Goal: Transaction & Acquisition: Book appointment/travel/reservation

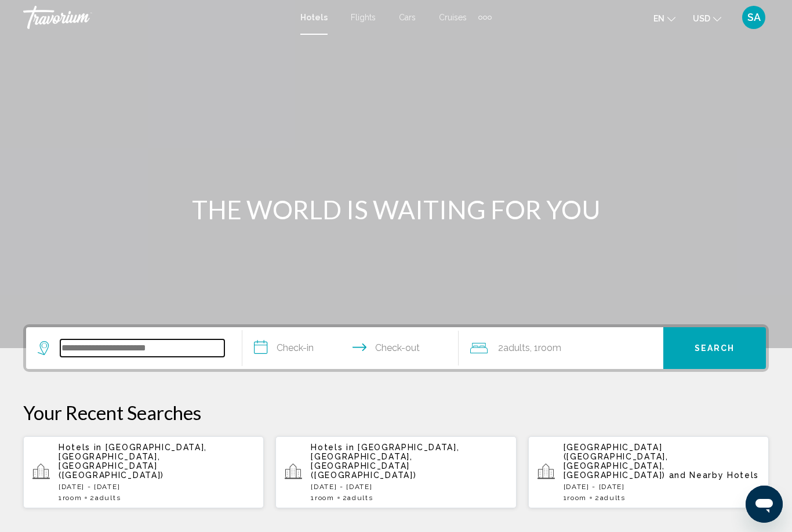
click at [134, 357] on input "Search widget" at bounding box center [142, 347] width 164 height 17
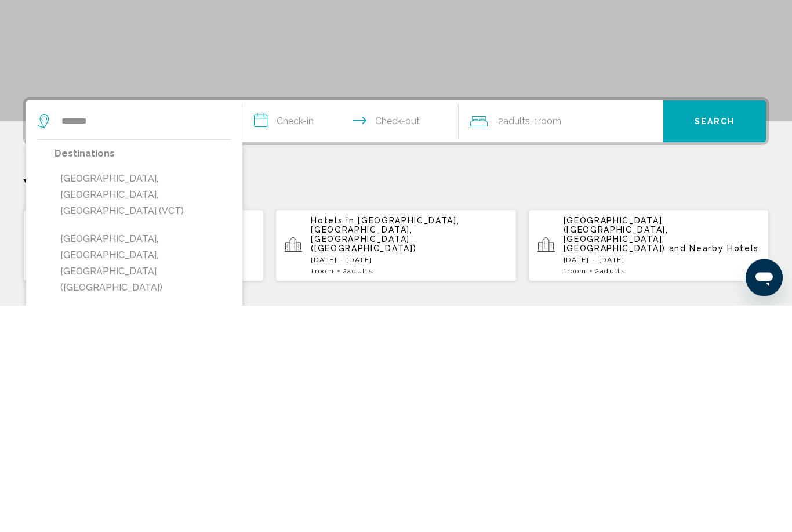
click at [112, 455] on button "[GEOGRAPHIC_DATA], [GEOGRAPHIC_DATA], [GEOGRAPHIC_DATA] ([GEOGRAPHIC_DATA])" at bounding box center [143, 490] width 176 height 71
type input "**********"
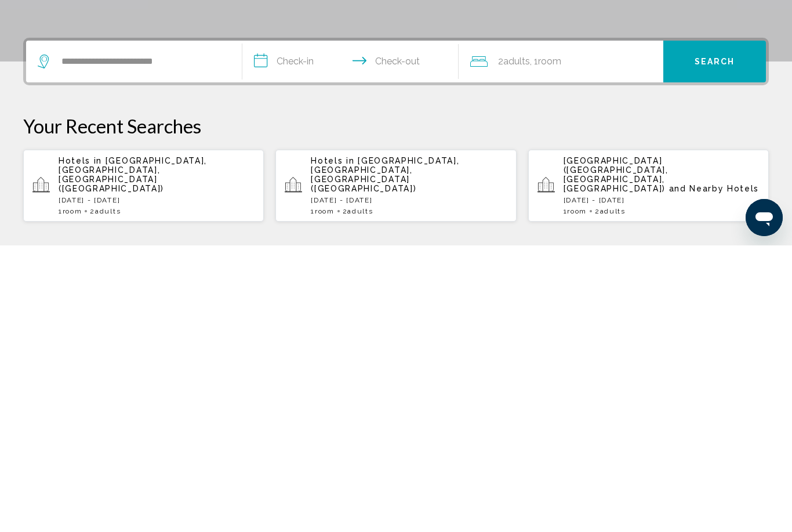
click at [264, 327] on input "**********" at bounding box center [352, 349] width 221 height 45
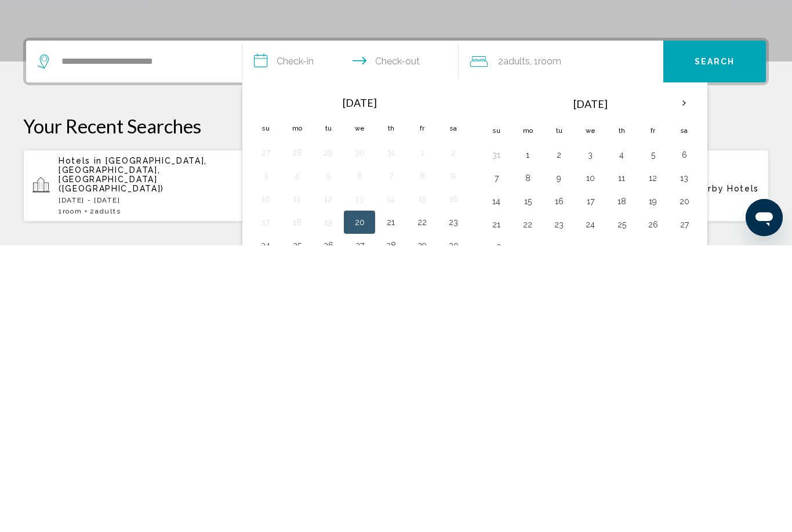
scroll to position [286, 0]
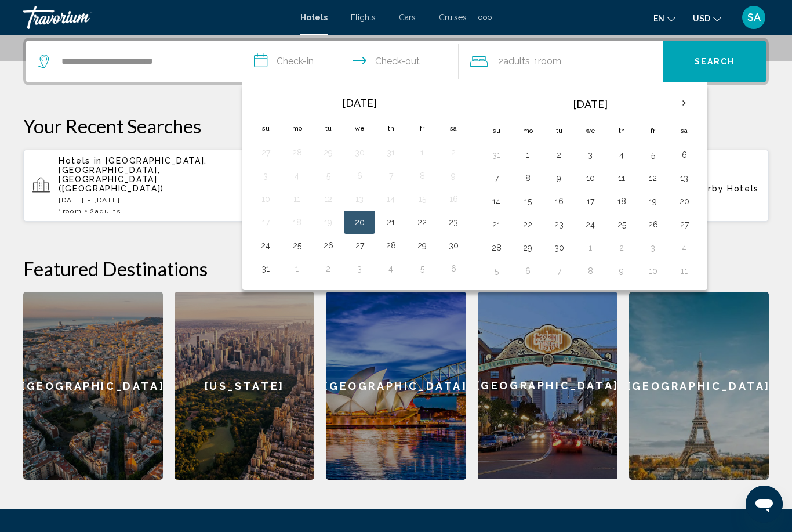
click at [418, 220] on button "22" at bounding box center [422, 222] width 19 height 16
click at [264, 249] on button "24" at bounding box center [265, 245] width 19 height 16
type input "**********"
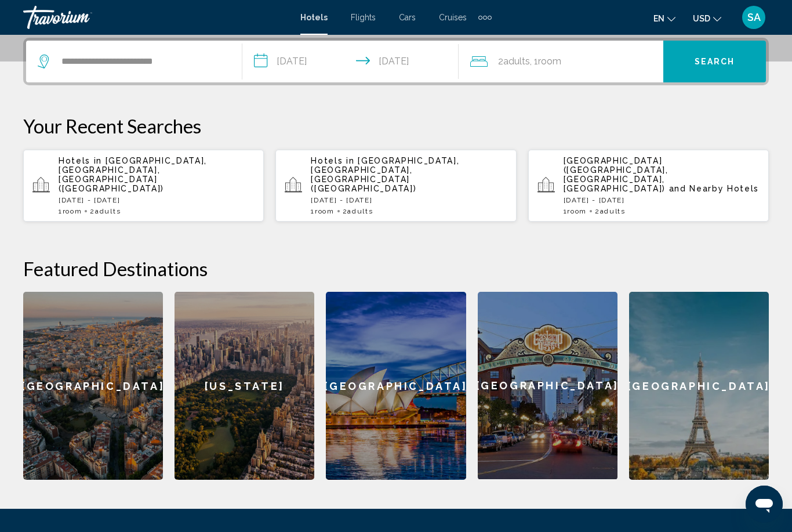
click at [704, 60] on span "Search" at bounding box center [715, 61] width 41 height 9
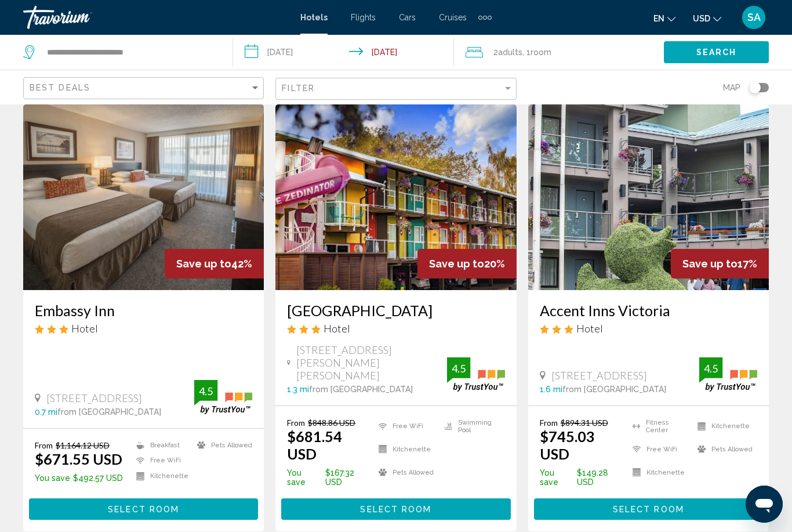
scroll to position [40, 0]
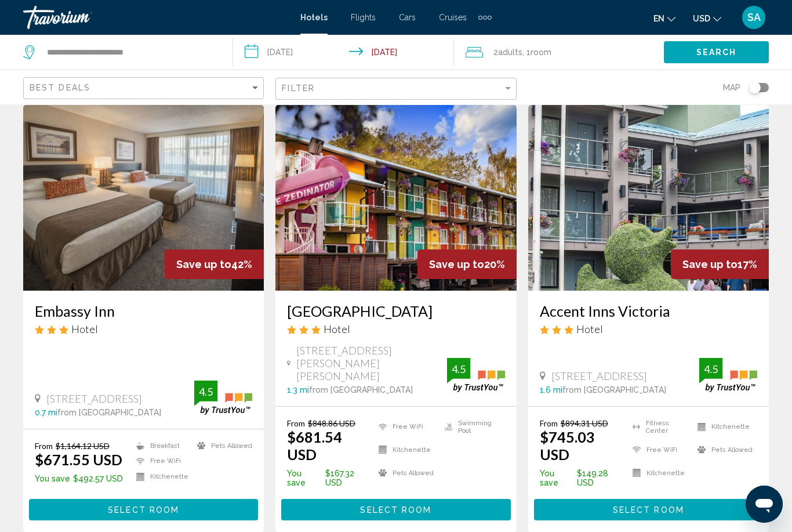
click at [179, 499] on button "Select Room" at bounding box center [143, 509] width 229 height 21
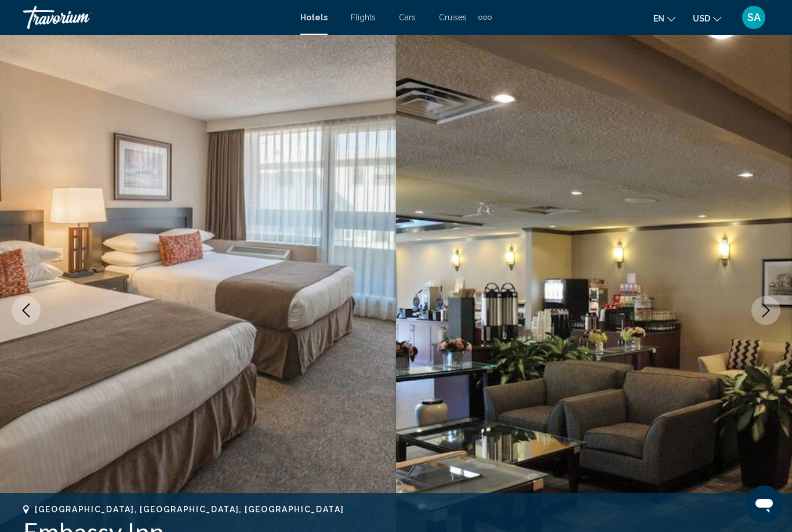
click at [761, 315] on icon "Next image" at bounding box center [766, 310] width 14 height 14
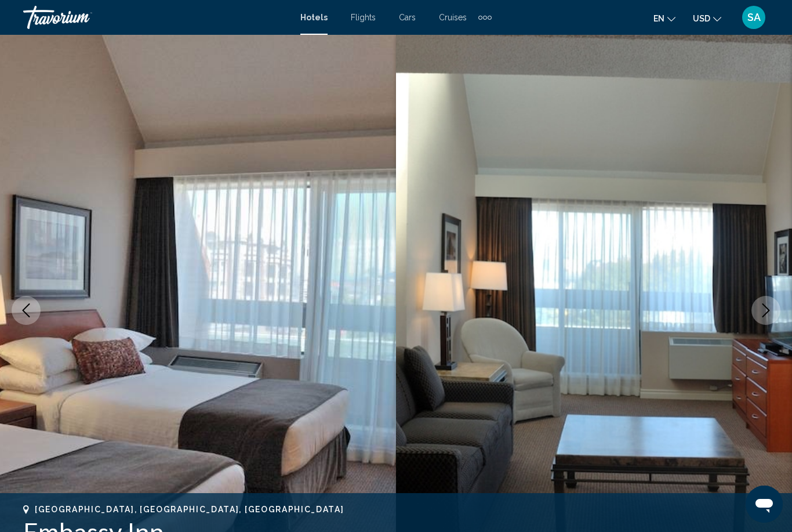
click at [766, 314] on icon "Next image" at bounding box center [766, 310] width 14 height 14
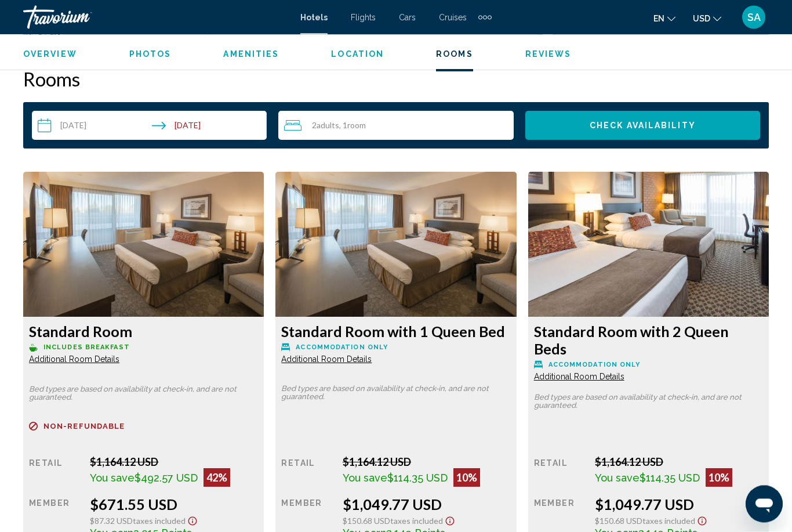
scroll to position [1674, 0]
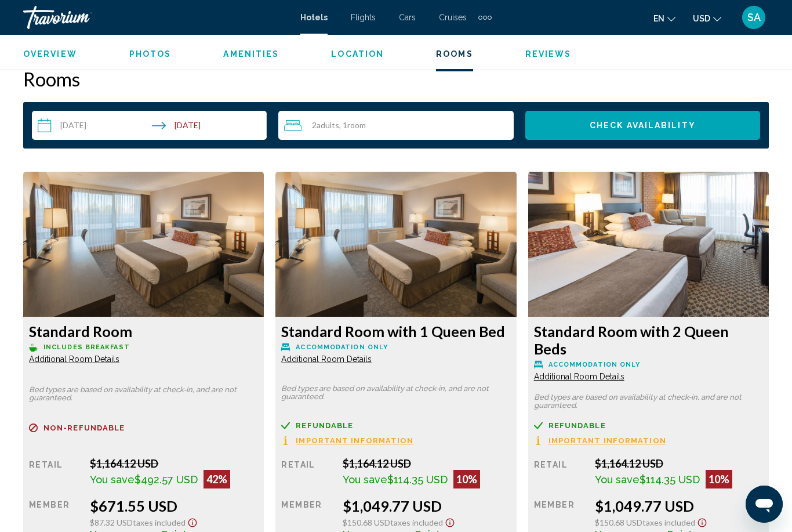
click at [106, 360] on span "Additional Room Details" at bounding box center [74, 358] width 90 height 9
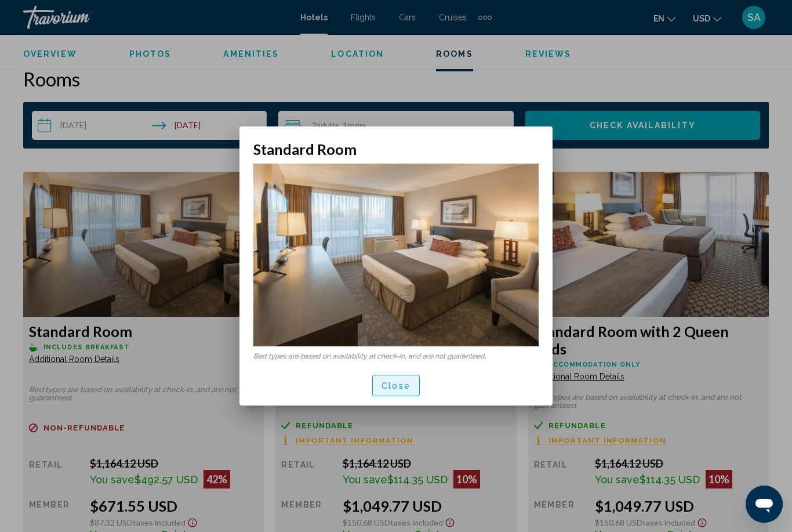
click at [402, 383] on span "Close" at bounding box center [396, 385] width 29 height 9
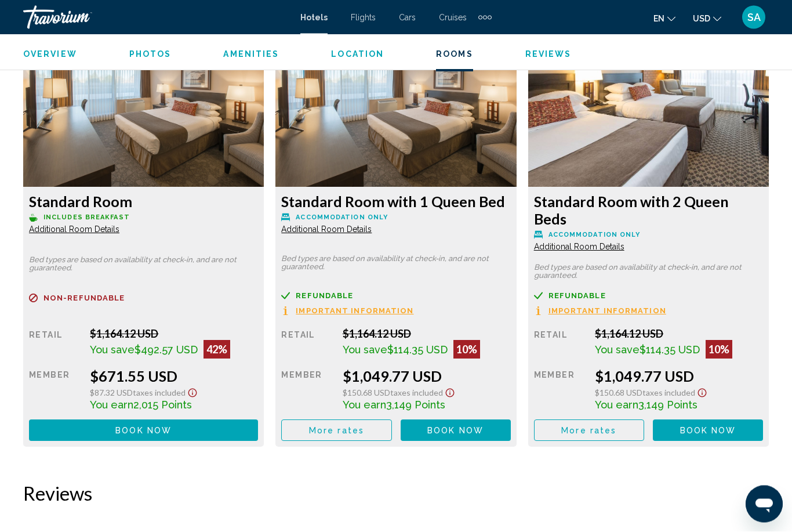
scroll to position [1804, 0]
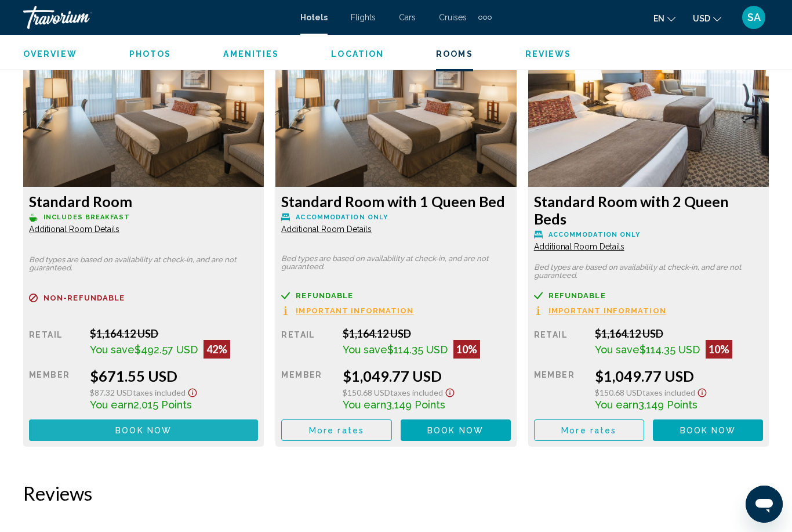
click at [198, 419] on button "Book now No longer available" at bounding box center [143, 429] width 229 height 21
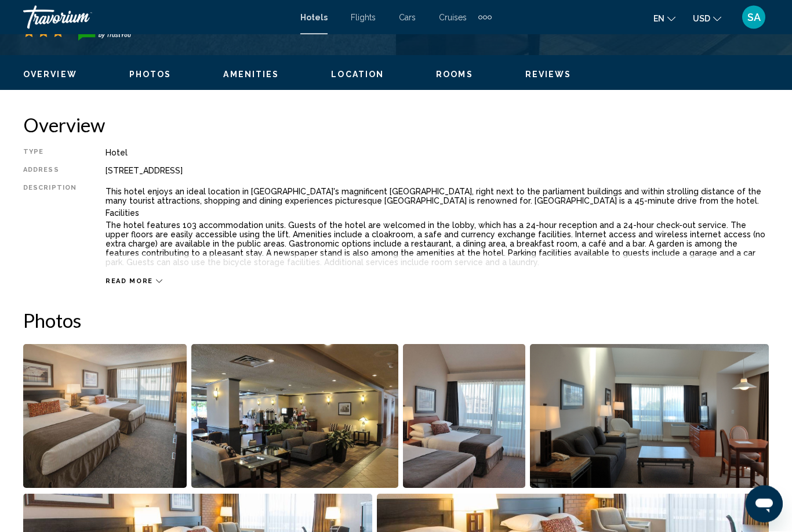
scroll to position [531, 0]
click at [156, 282] on icon "Main content" at bounding box center [159, 281] width 6 height 6
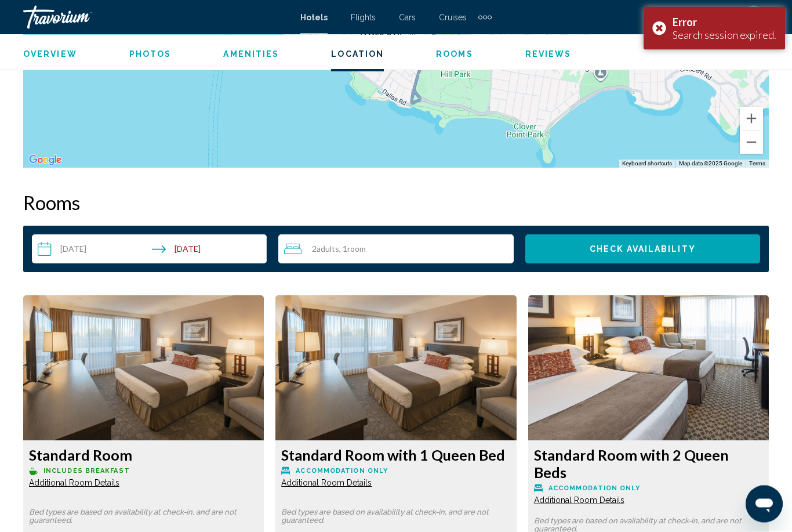
scroll to position [1693, 0]
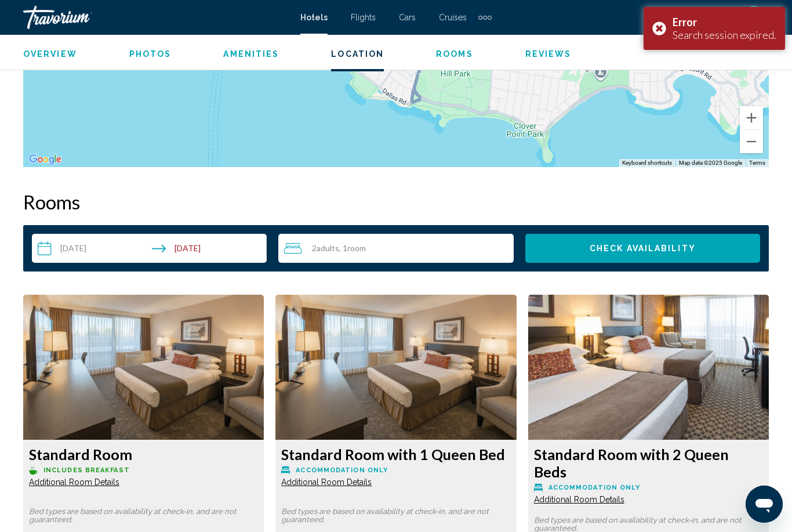
click at [382, 253] on div "2 Adult Adults , 1 Room rooms" at bounding box center [398, 248] width 229 height 14
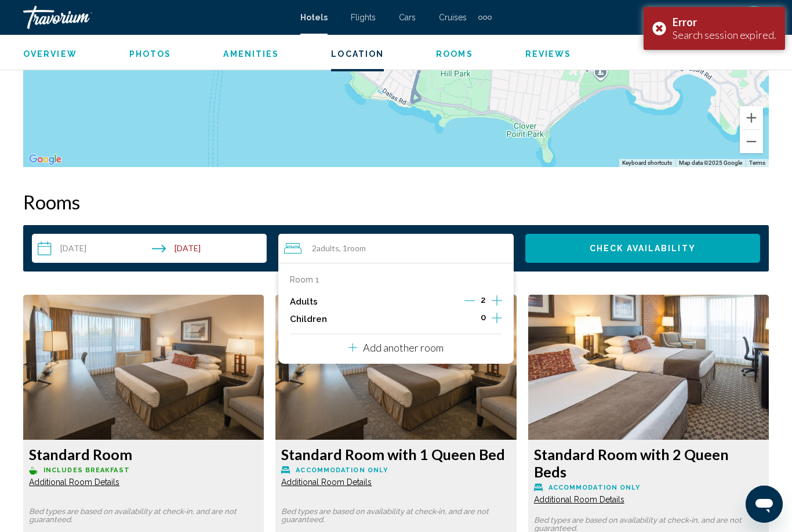
click at [496, 315] on icon "Increment children" at bounding box center [497, 318] width 10 height 14
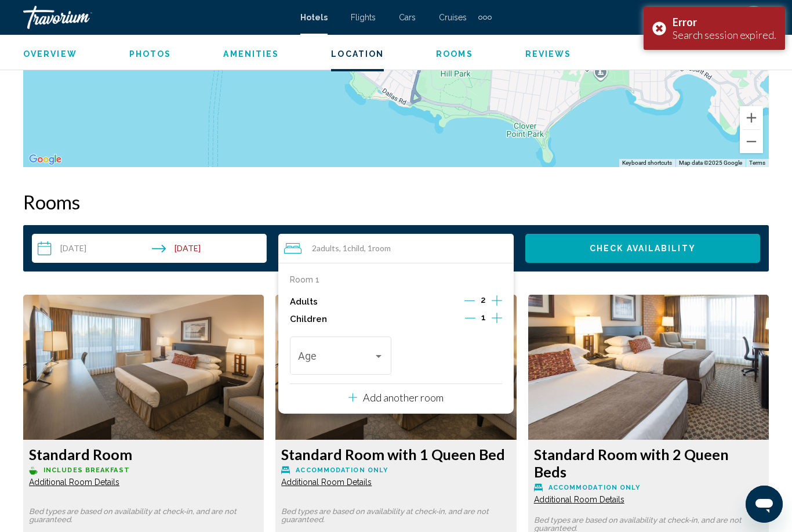
click at [376, 355] on div "Travelers: 2 adults, 1 child" at bounding box center [379, 356] width 6 height 3
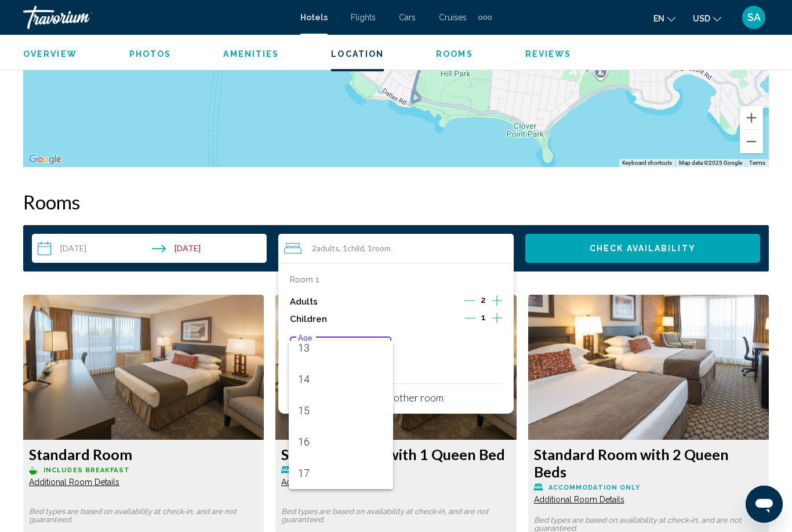
scroll to position [415, 0]
click at [311, 413] on span "15" at bounding box center [341, 410] width 86 height 31
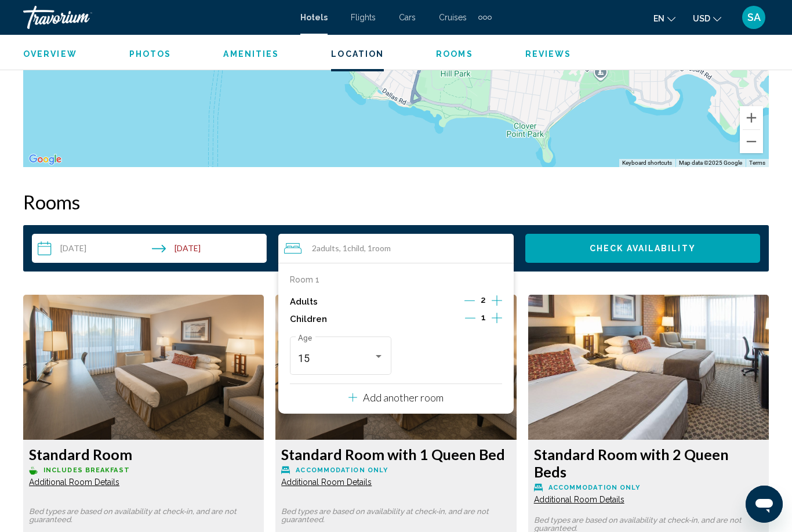
click at [264, 418] on img "Main content" at bounding box center [143, 367] width 241 height 145
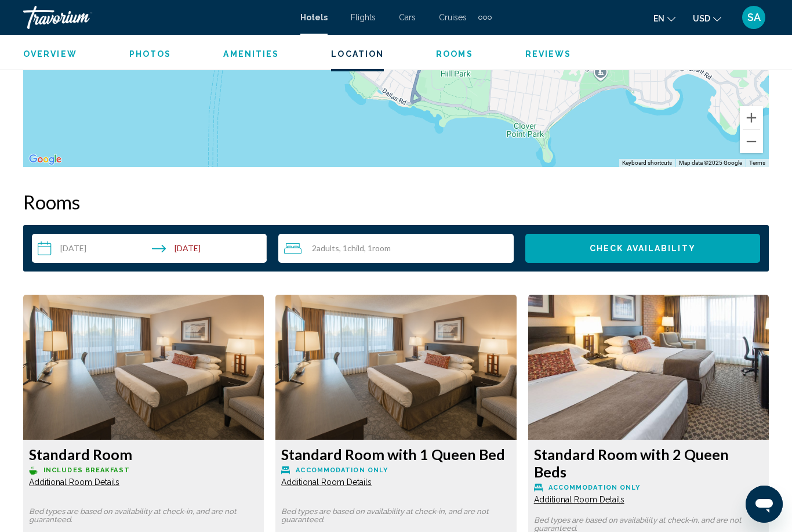
click at [593, 249] on span "Check Availability" at bounding box center [643, 248] width 106 height 9
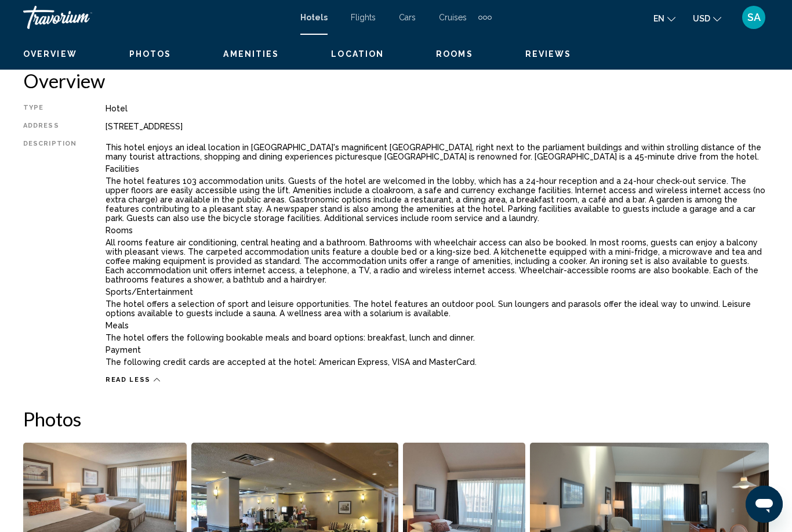
scroll to position [497, 0]
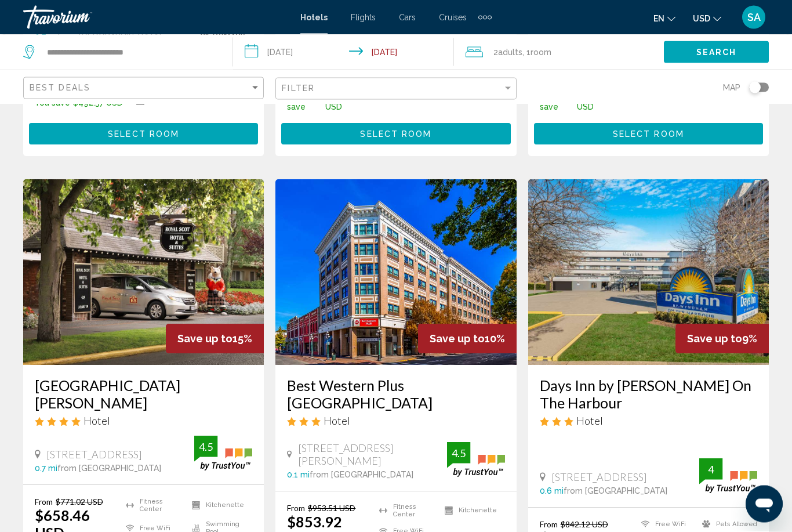
scroll to position [396, 0]
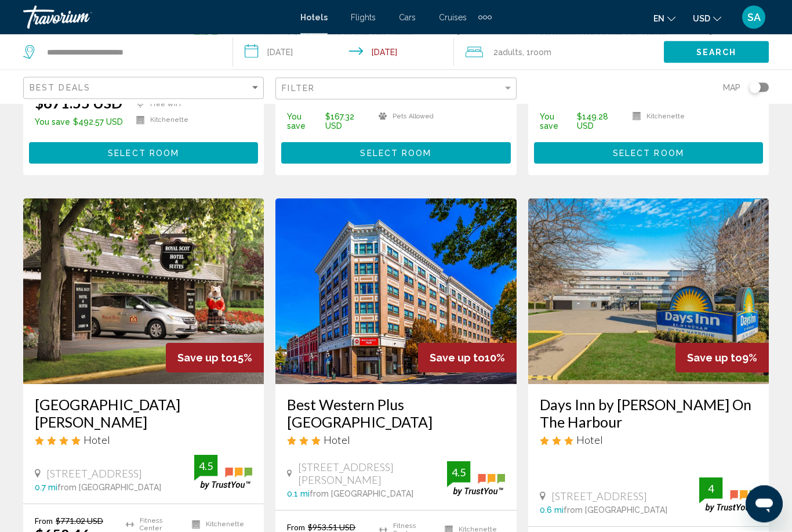
click at [576, 49] on div "2 Adult Adults , 1 Room rooms" at bounding box center [565, 52] width 198 height 16
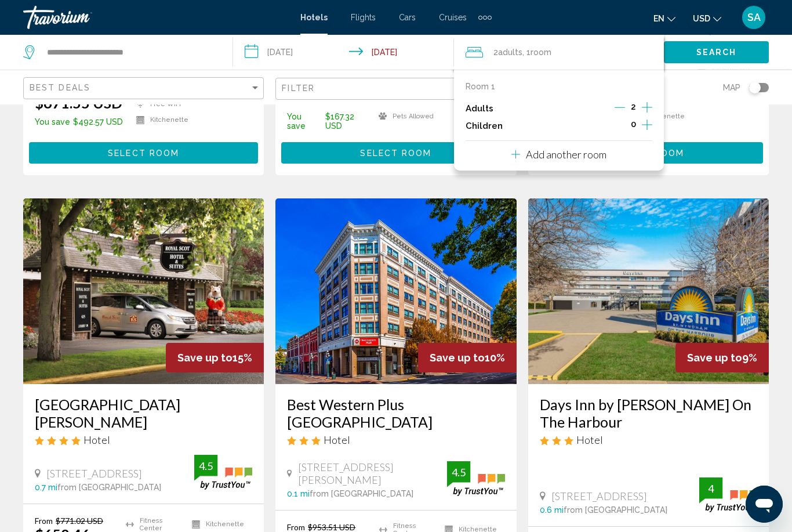
click at [645, 121] on icon "Increment children" at bounding box center [647, 125] width 10 height 14
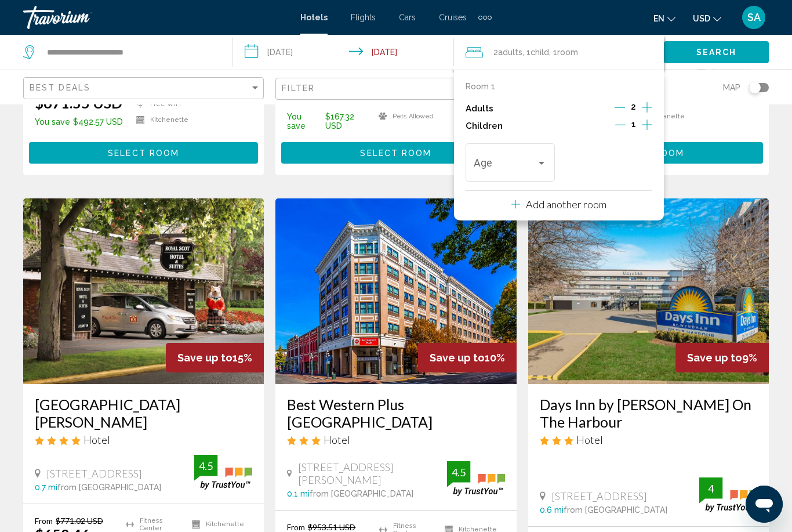
click at [539, 154] on div "Age" at bounding box center [510, 160] width 73 height 41
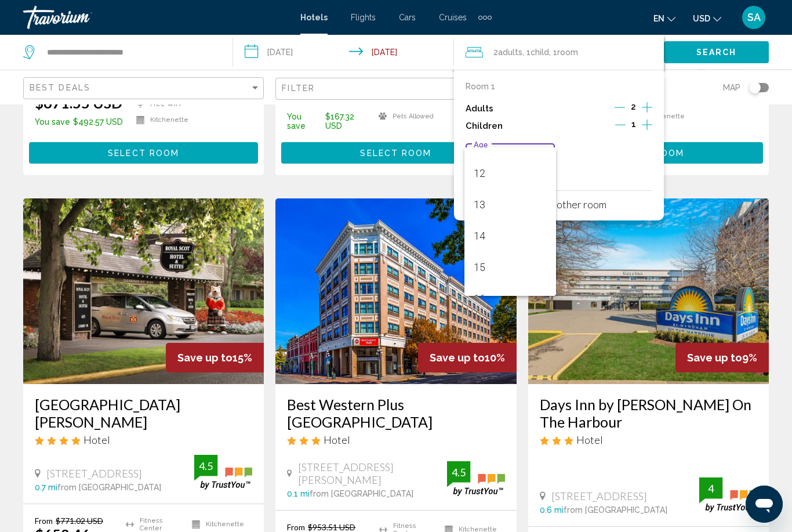
scroll to position [387, 0]
click at [499, 244] on span "15" at bounding box center [510, 245] width 73 height 31
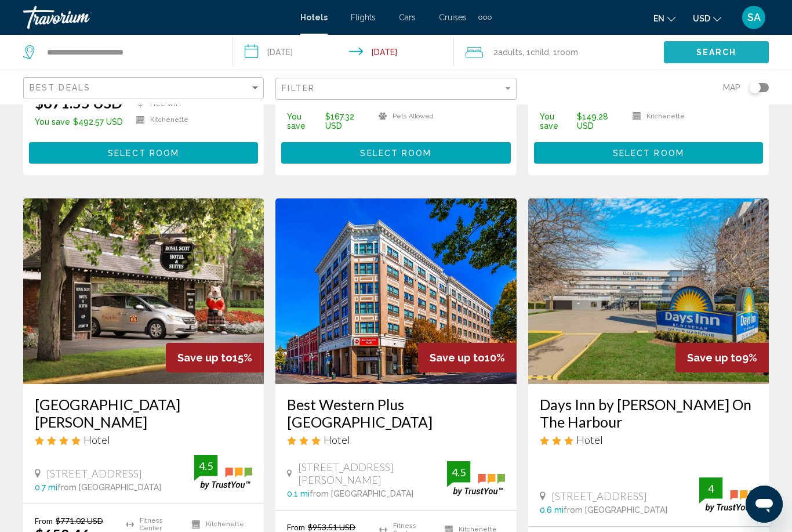
click at [720, 48] on span "Search" at bounding box center [716, 52] width 41 height 9
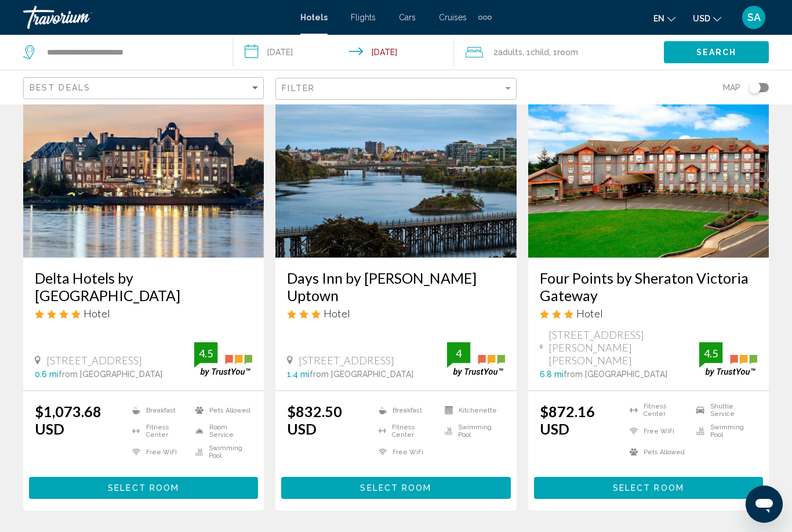
scroll to position [522, 0]
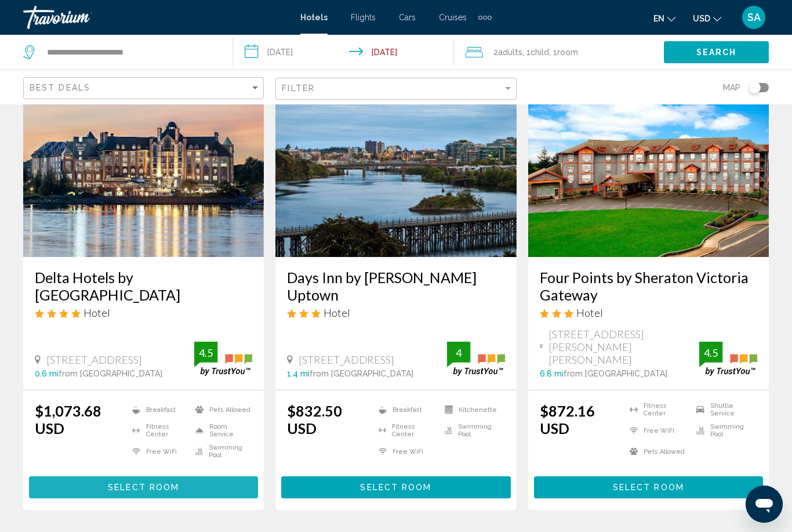
click at [150, 482] on span "Select Room" at bounding box center [143, 486] width 71 height 9
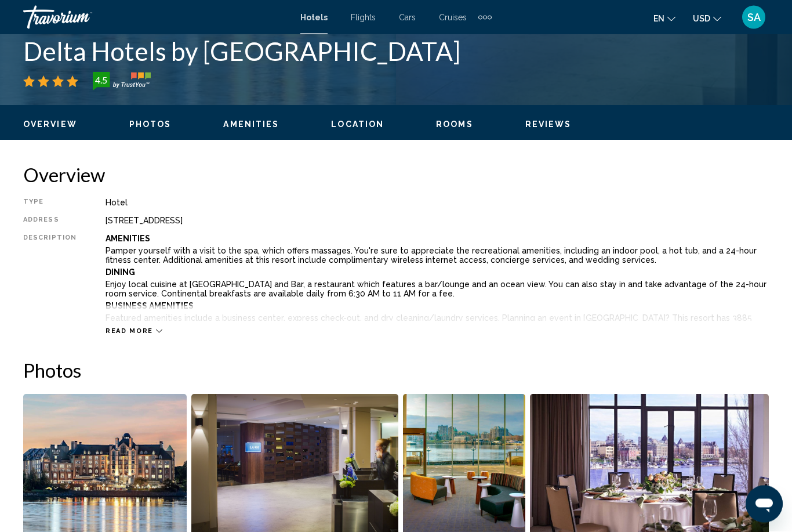
scroll to position [441, 0]
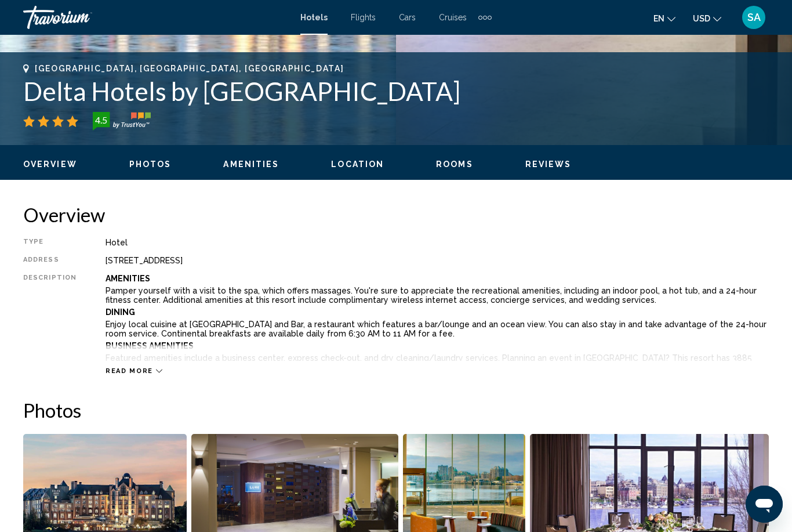
click at [156, 371] on icon "Main content" at bounding box center [159, 371] width 6 height 6
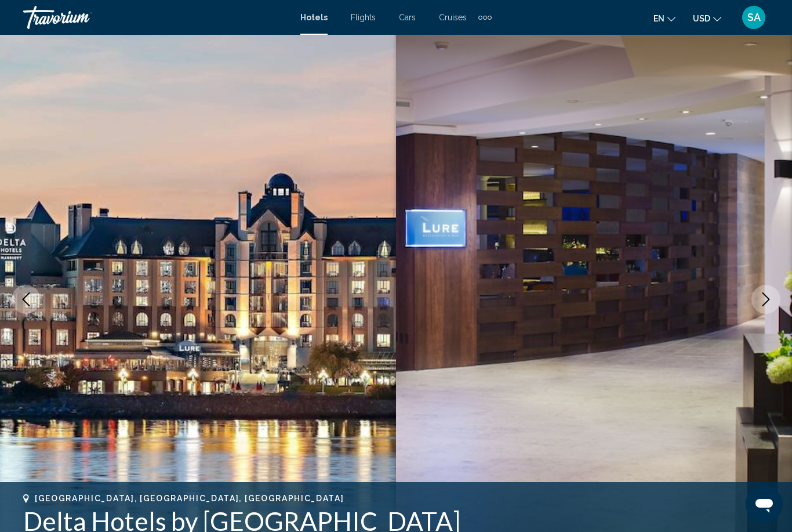
scroll to position [0, 0]
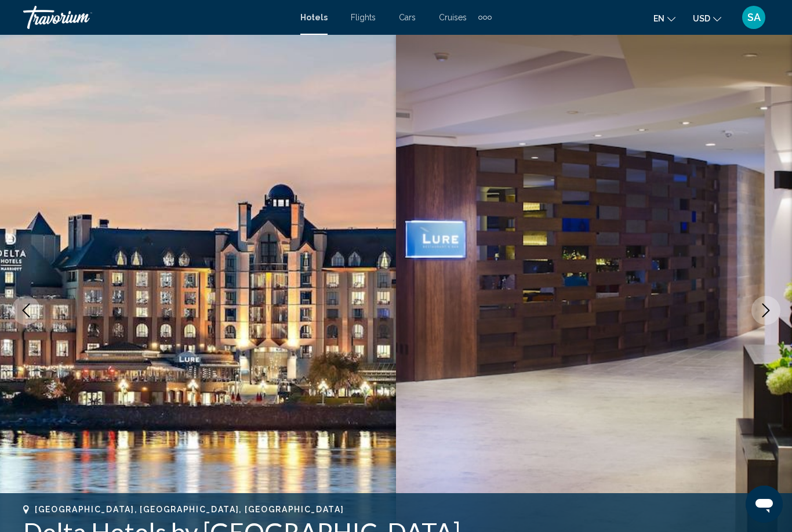
click at [766, 305] on icon "Next image" at bounding box center [766, 310] width 14 height 14
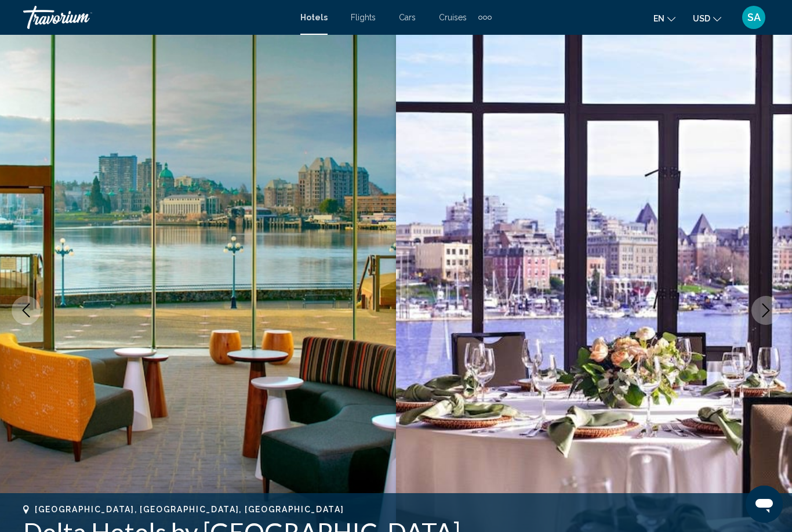
click at [761, 306] on icon "Next image" at bounding box center [766, 310] width 14 height 14
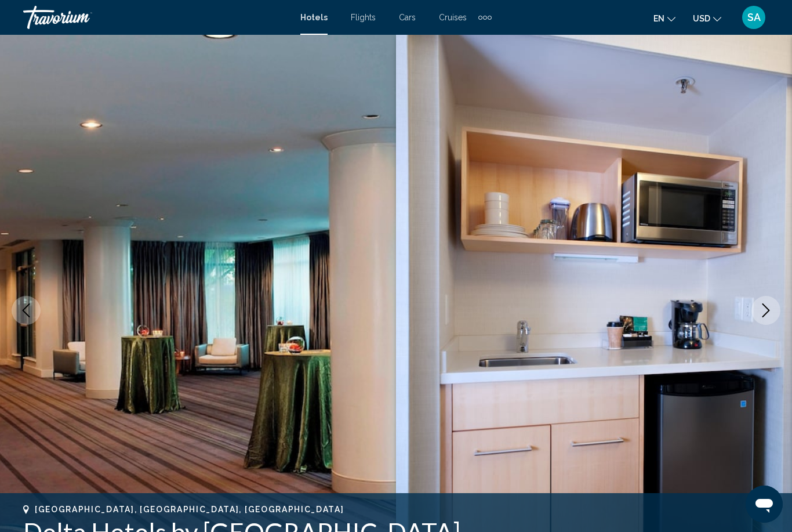
click at [760, 306] on icon "Next image" at bounding box center [766, 310] width 14 height 14
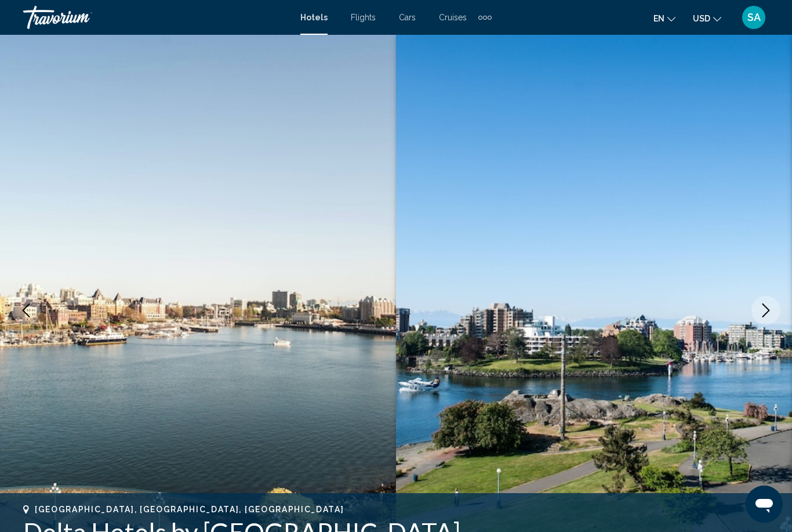
click at [764, 306] on icon "Next image" at bounding box center [766, 310] width 14 height 14
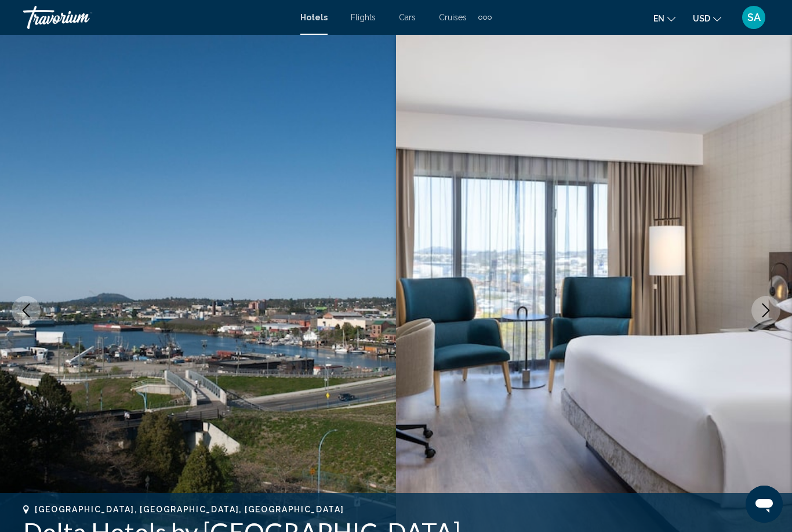
click at [770, 295] on img "Main content" at bounding box center [594, 310] width 396 height 551
click at [762, 309] on icon "Next image" at bounding box center [766, 310] width 14 height 14
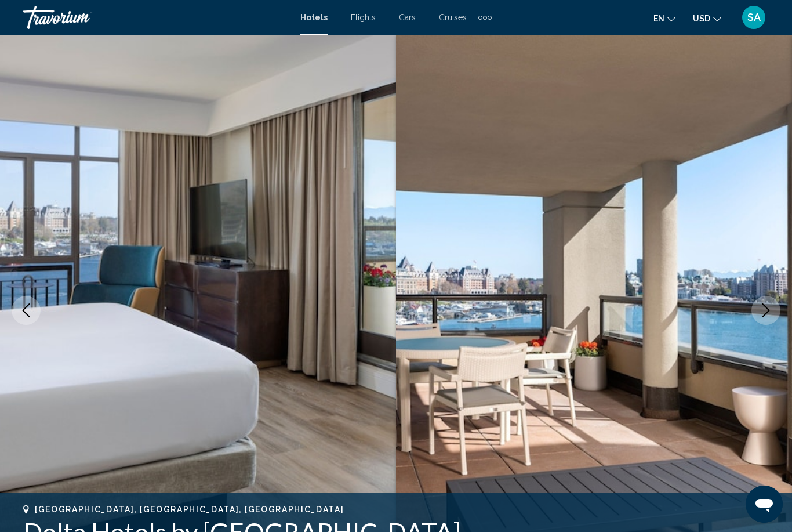
click at [765, 307] on icon "Next image" at bounding box center [766, 310] width 14 height 14
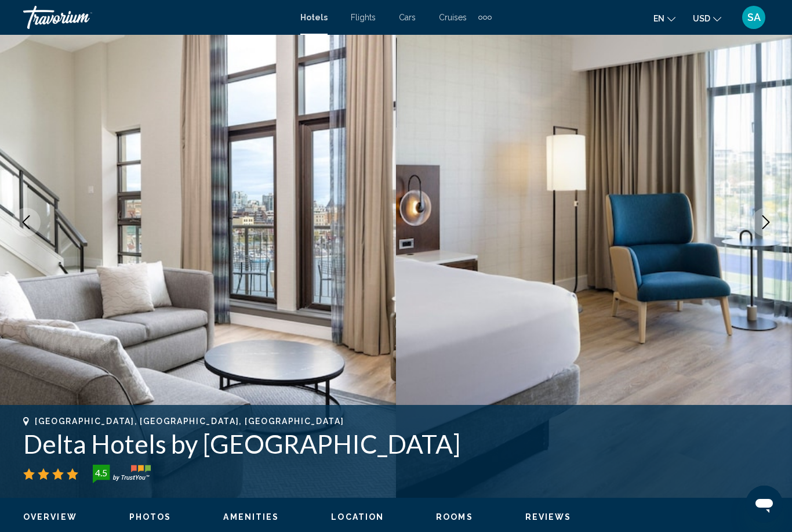
scroll to position [82, 0]
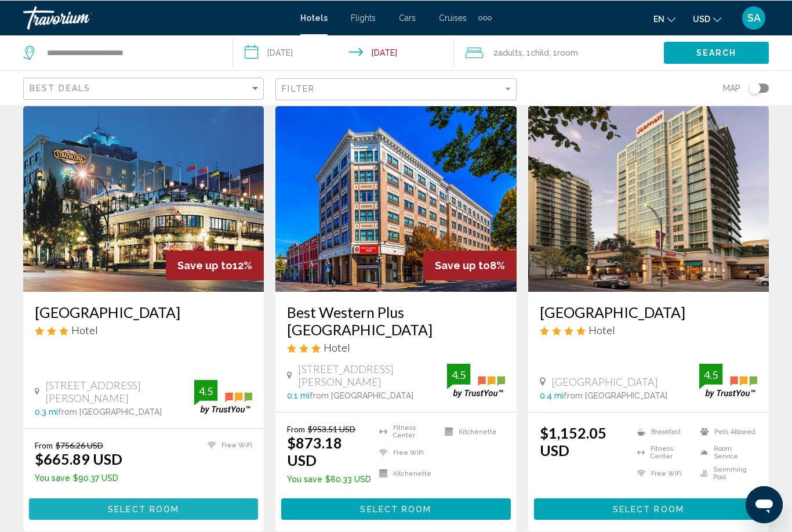
scroll to position [39, 0]
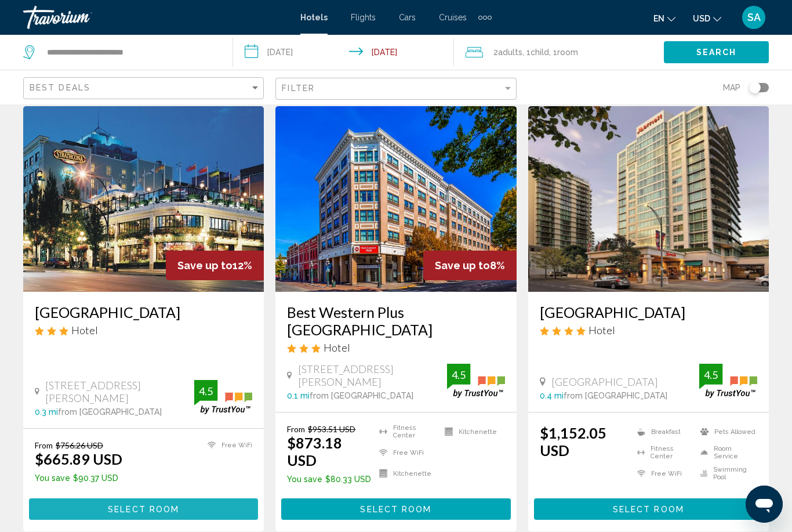
click at [169, 505] on span "Select Room" at bounding box center [143, 509] width 71 height 9
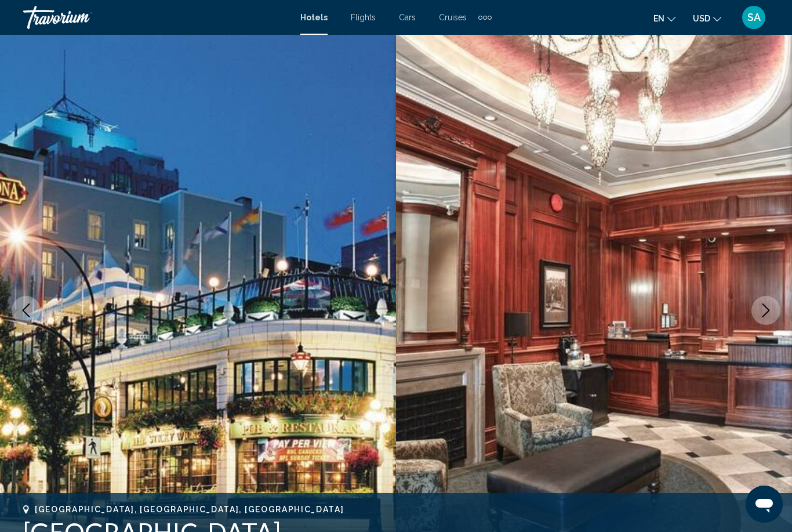
click at [765, 306] on icon "Next image" at bounding box center [766, 310] width 14 height 14
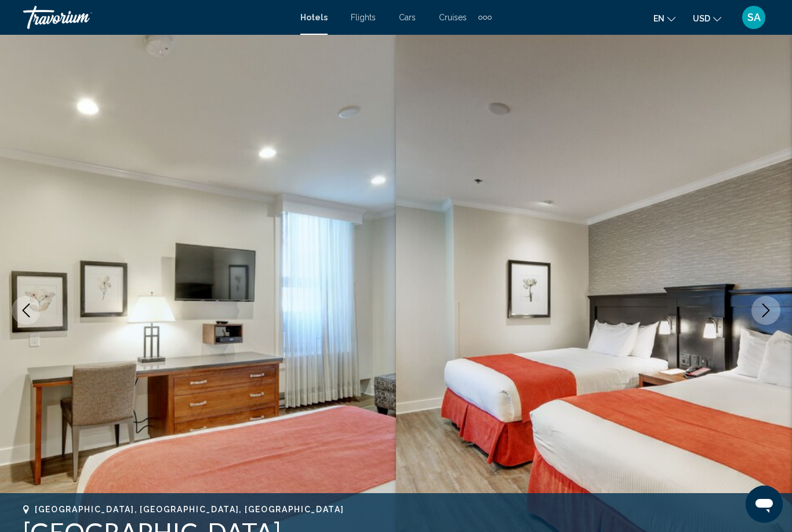
click at [763, 304] on icon "Next image" at bounding box center [766, 310] width 14 height 14
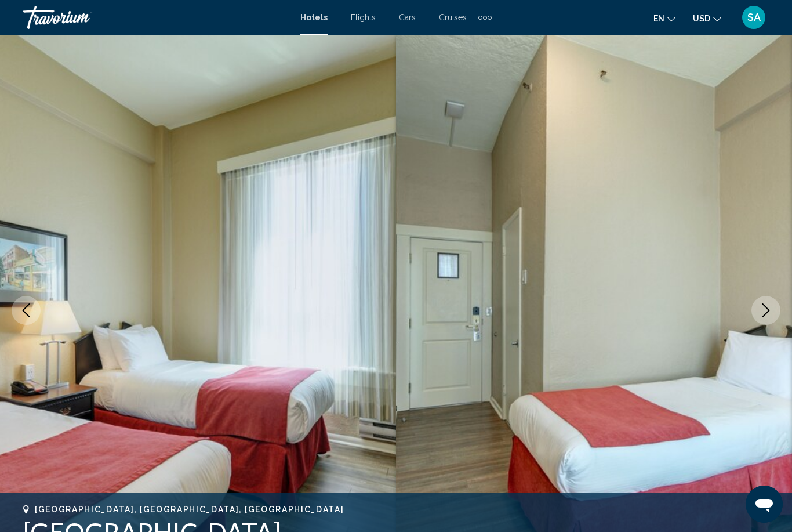
click at [765, 313] on icon "Next image" at bounding box center [766, 310] width 14 height 14
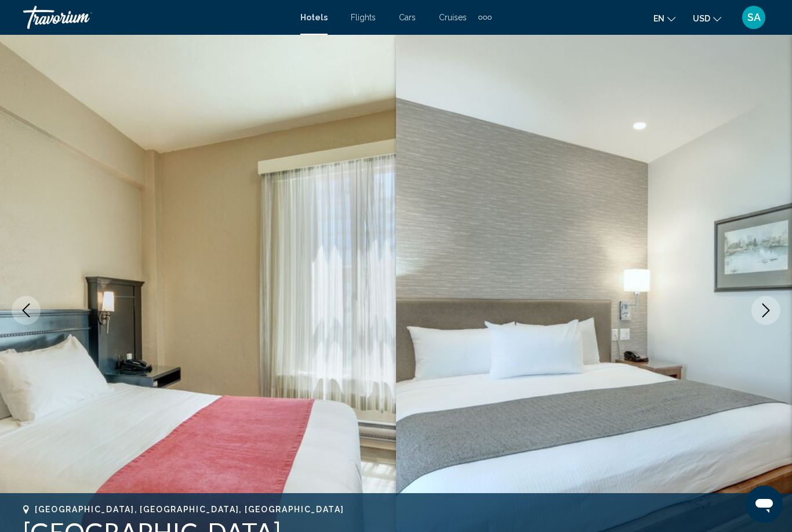
click at [760, 307] on icon "Next image" at bounding box center [766, 310] width 14 height 14
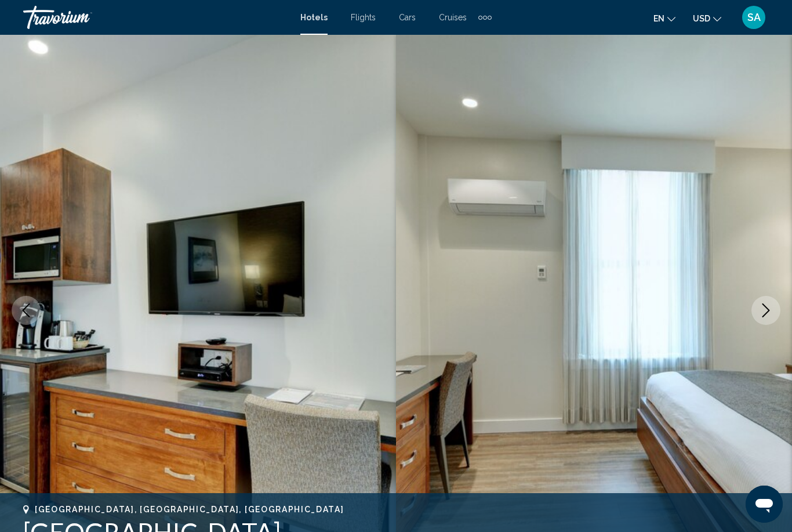
click at [765, 312] on icon "Next image" at bounding box center [766, 310] width 14 height 14
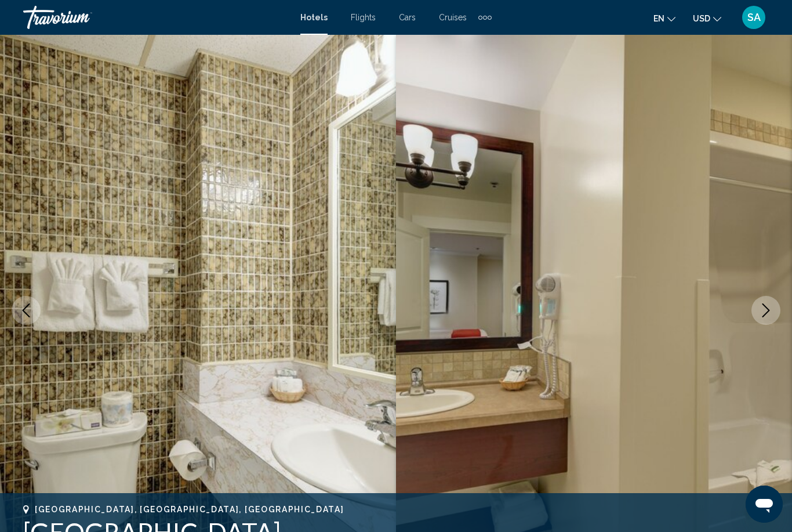
click at [766, 315] on icon "Next image" at bounding box center [766, 310] width 14 height 14
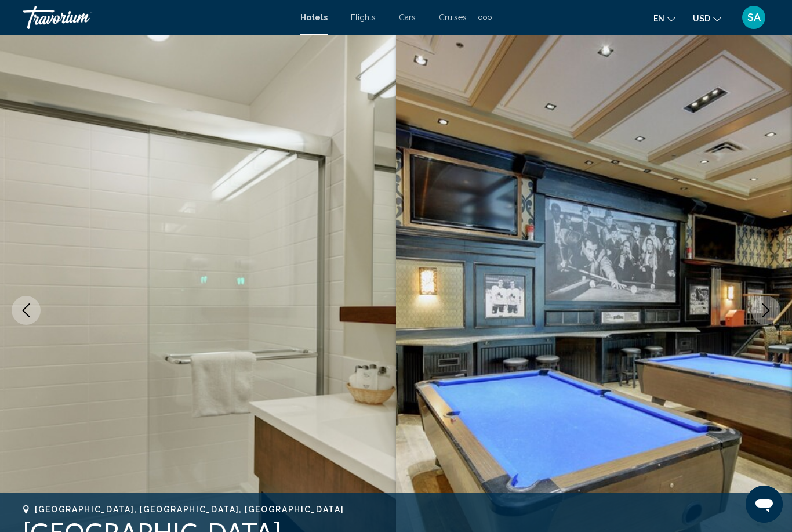
click at [765, 310] on icon "Next image" at bounding box center [766, 310] width 14 height 14
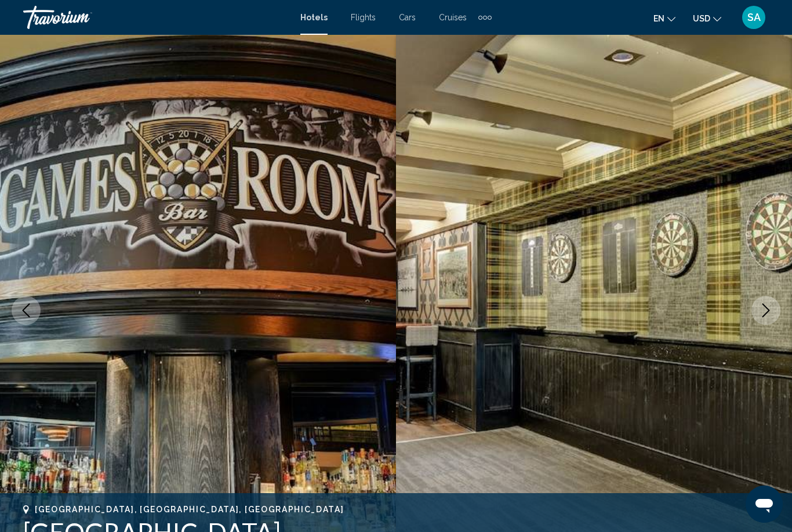
click at [765, 314] on icon "Next image" at bounding box center [767, 310] width 8 height 14
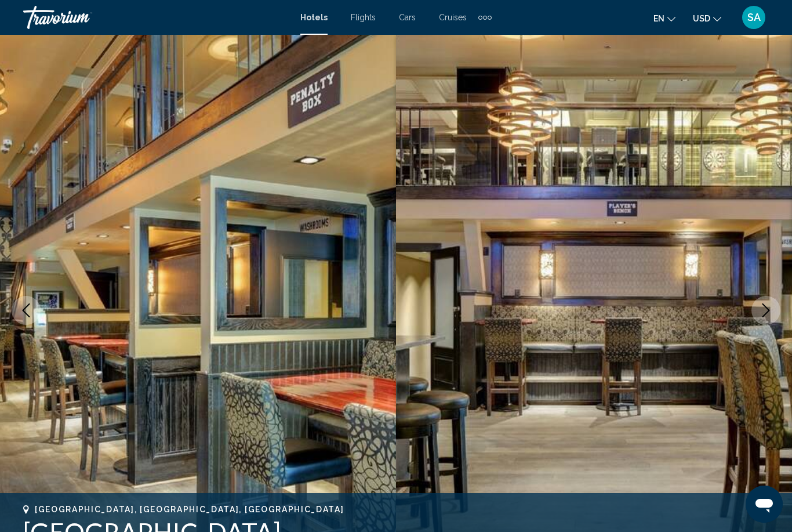
click at [767, 310] on icon "Next image" at bounding box center [766, 310] width 14 height 14
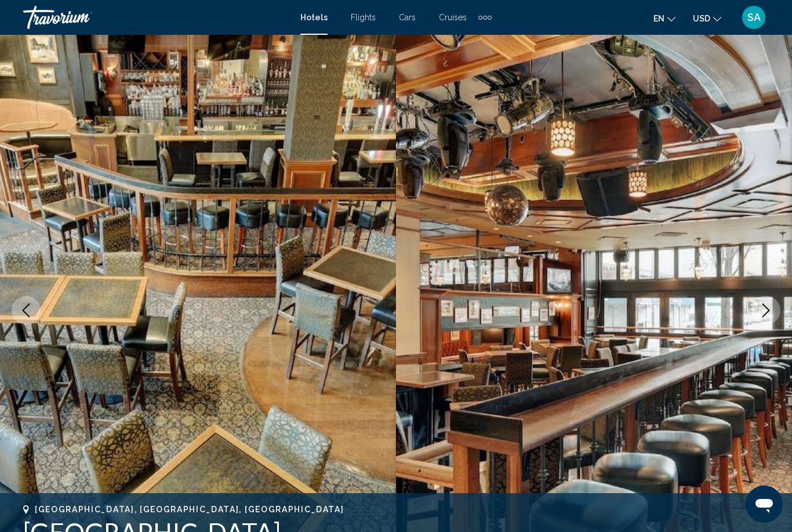
click at [771, 306] on icon "Next image" at bounding box center [766, 310] width 14 height 14
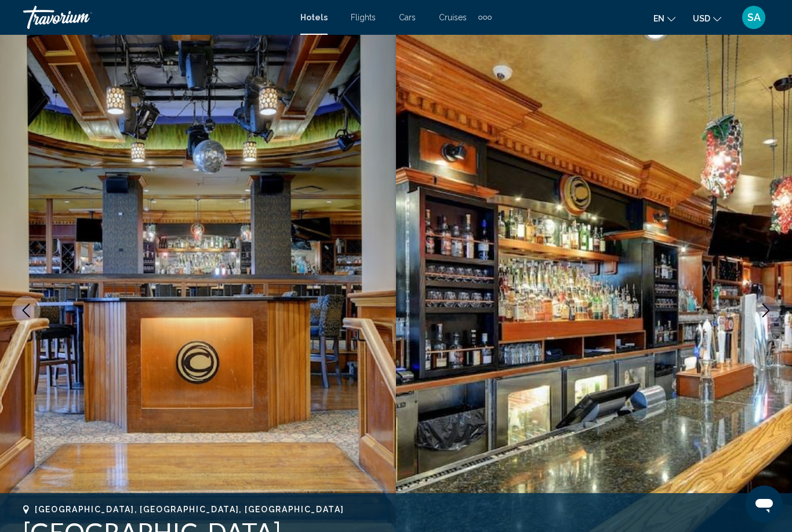
click at [772, 308] on icon "Next image" at bounding box center [766, 310] width 14 height 14
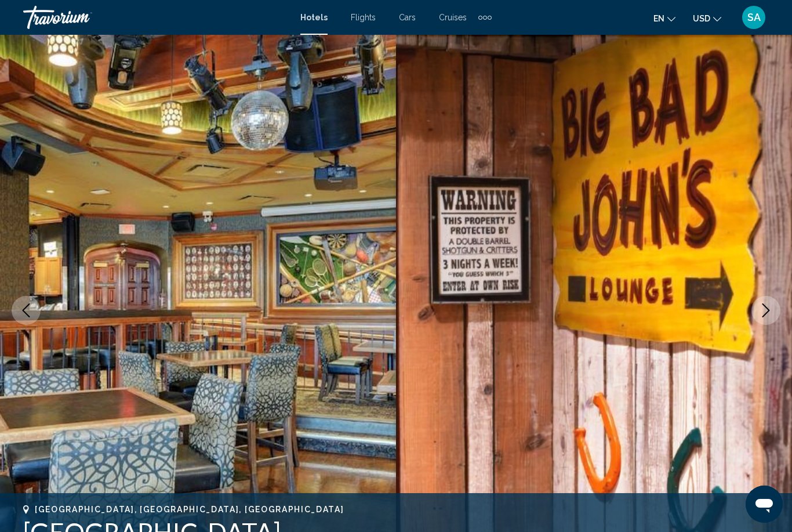
click at [772, 307] on icon "Next image" at bounding box center [766, 310] width 14 height 14
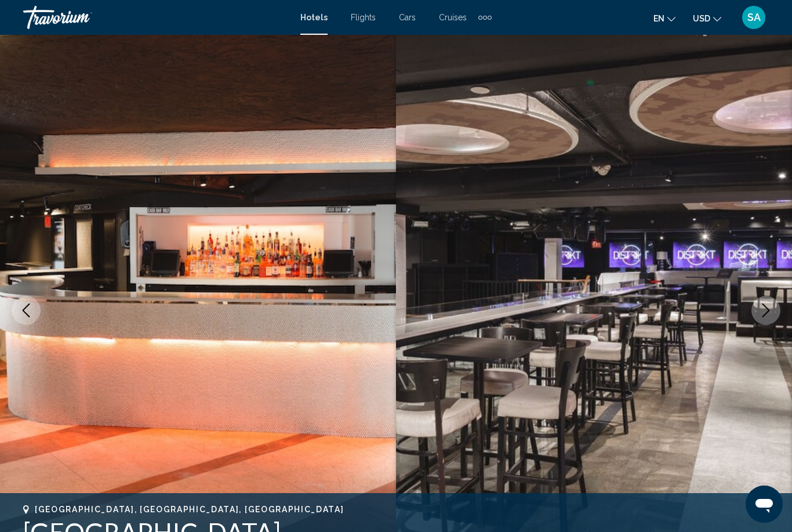
click at [763, 306] on icon "Next image" at bounding box center [766, 310] width 14 height 14
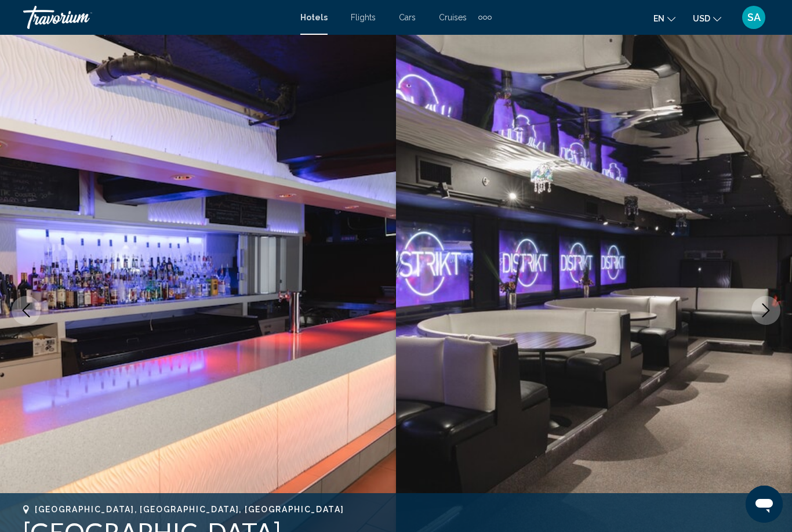
click at [765, 312] on icon "Next image" at bounding box center [766, 310] width 14 height 14
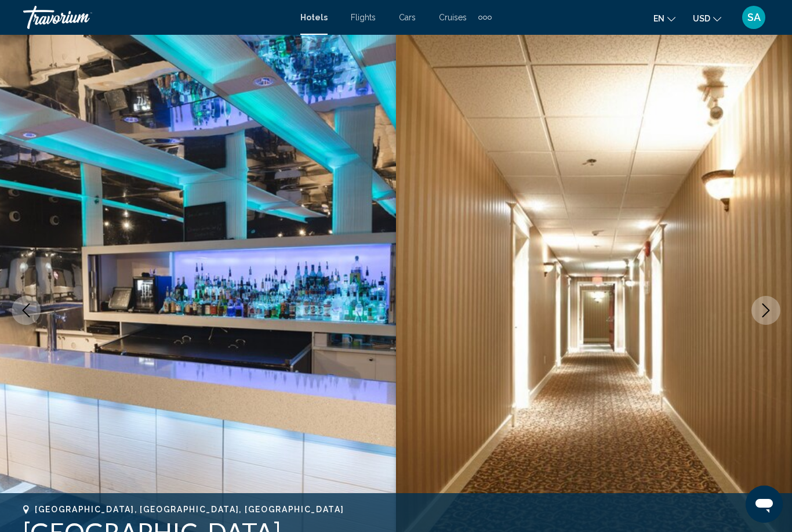
click at [767, 309] on icon "Next image" at bounding box center [766, 310] width 14 height 14
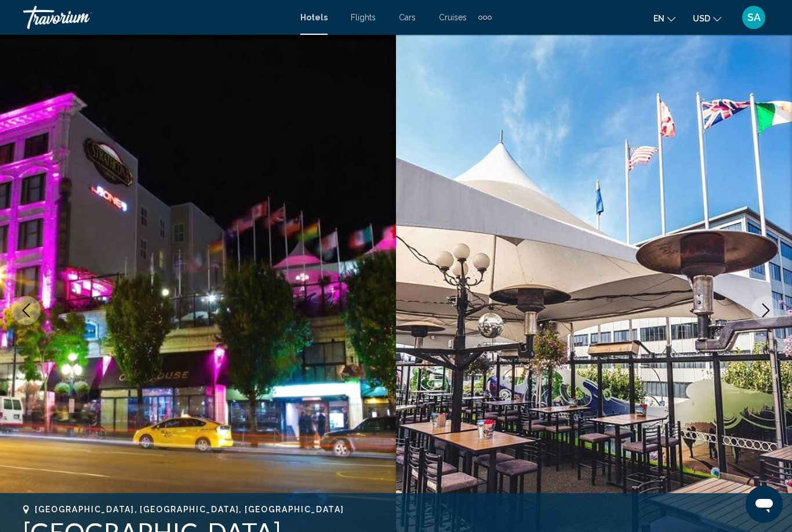
click at [771, 310] on icon "Next image" at bounding box center [766, 310] width 14 height 14
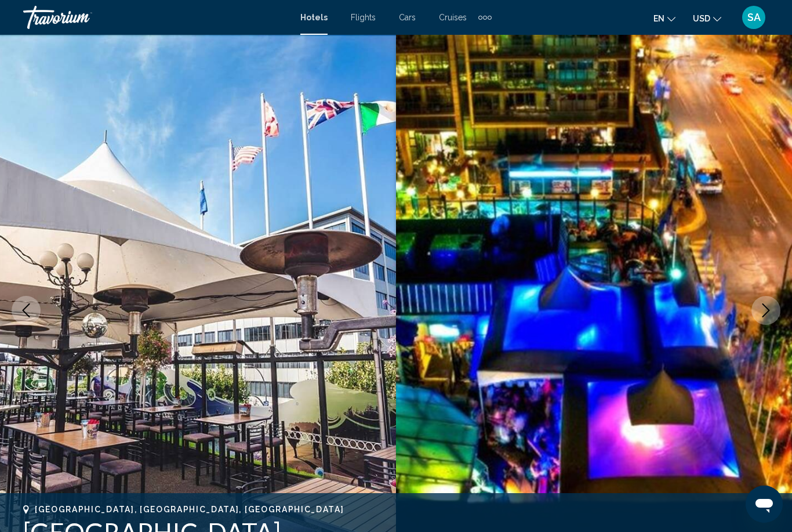
click at [775, 310] on button "Next image" at bounding box center [766, 310] width 29 height 29
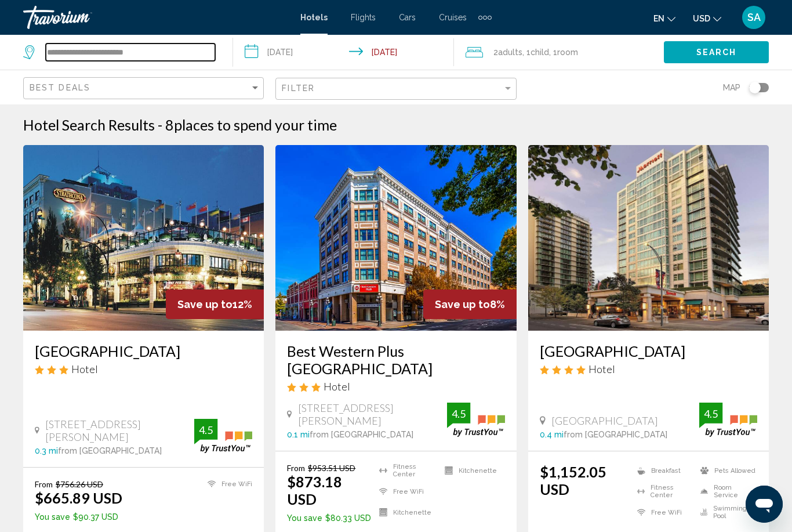
click at [182, 53] on input "**********" at bounding box center [130, 51] width 169 height 17
type input "*****"
click at [57, 52] on input "Search widget" at bounding box center [130, 51] width 169 height 17
paste input "**********"
click at [705, 45] on button "Search" at bounding box center [716, 51] width 105 height 21
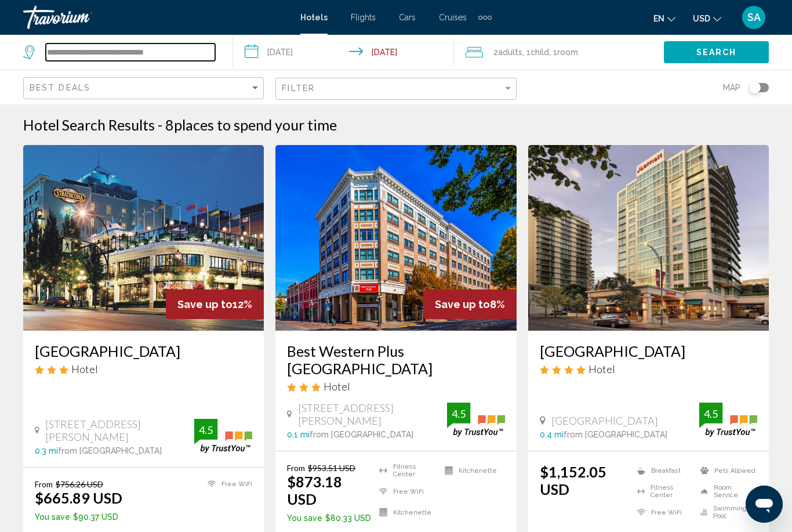
click at [198, 50] on input "**********" at bounding box center [130, 51] width 169 height 17
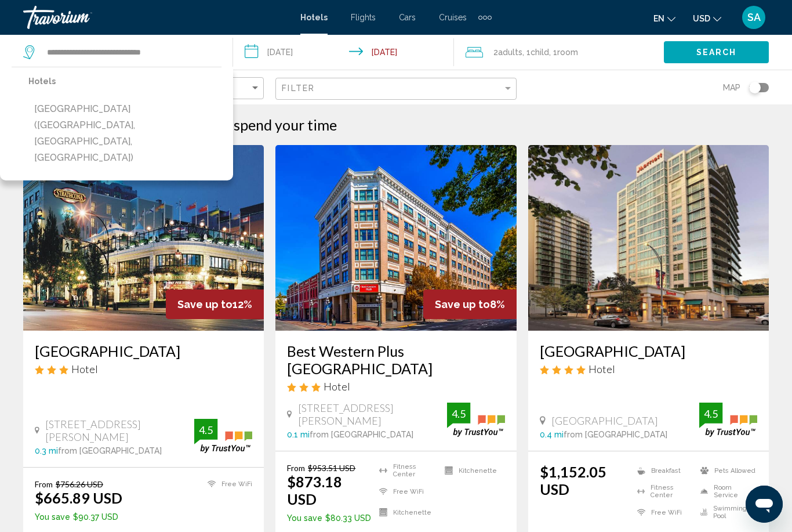
click at [121, 117] on button "[GEOGRAPHIC_DATA] ([GEOGRAPHIC_DATA], [GEOGRAPHIC_DATA], [GEOGRAPHIC_DATA])" at bounding box center [124, 133] width 193 height 71
type input "**********"
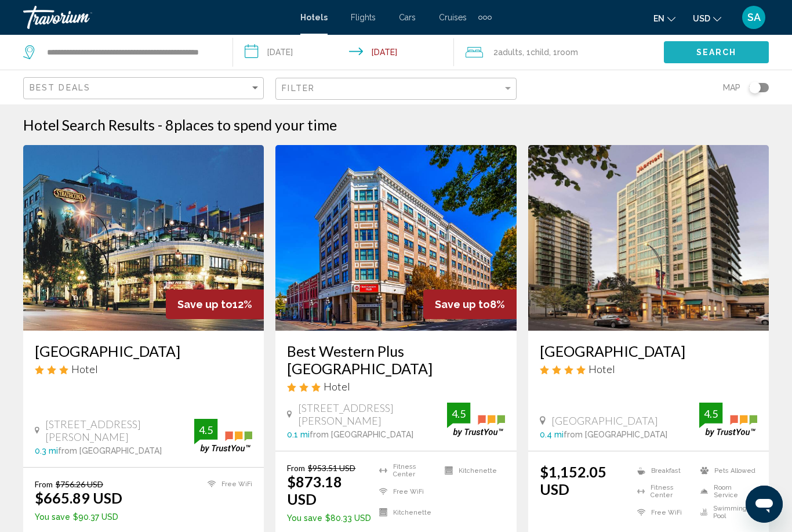
click at [717, 49] on span "Search" at bounding box center [716, 52] width 41 height 9
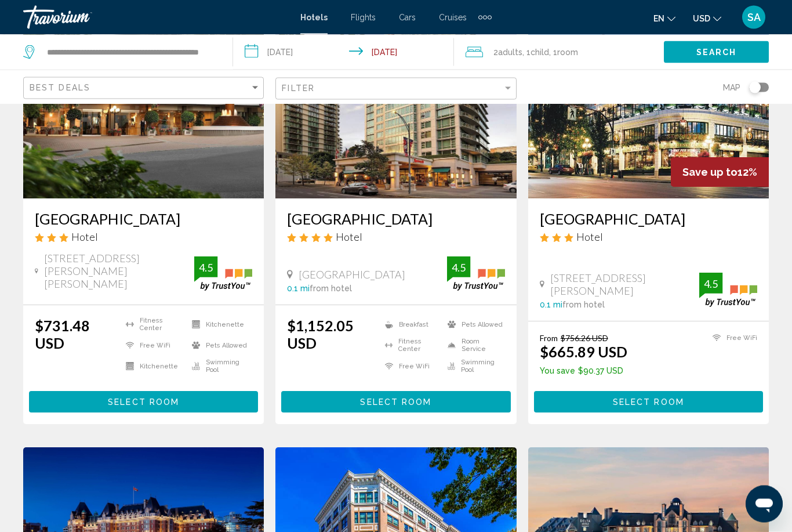
scroll to position [136, 0]
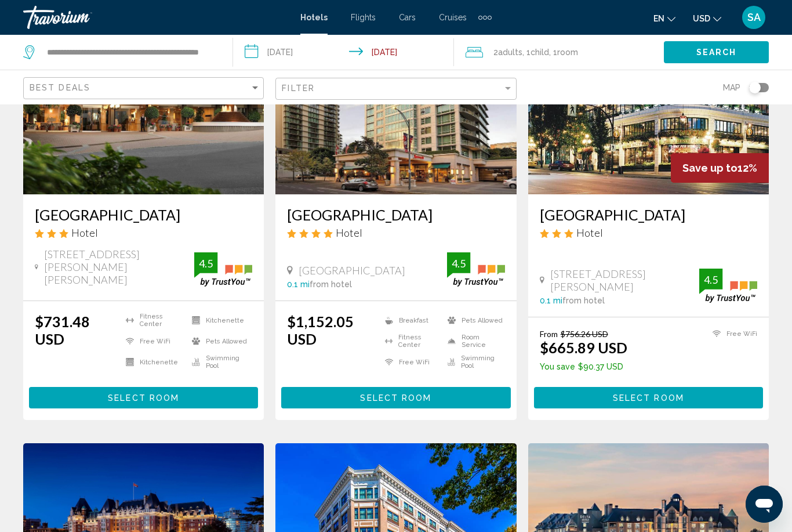
click at [194, 390] on button "Select Room" at bounding box center [143, 397] width 229 height 21
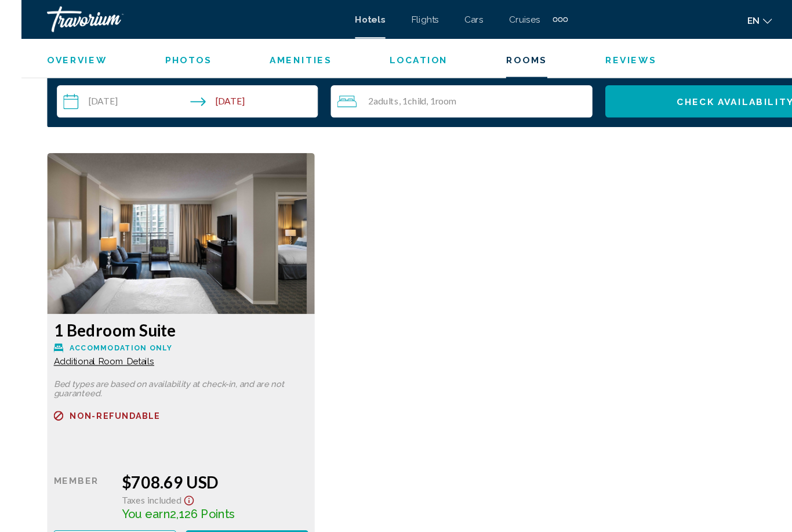
scroll to position [1705, 0]
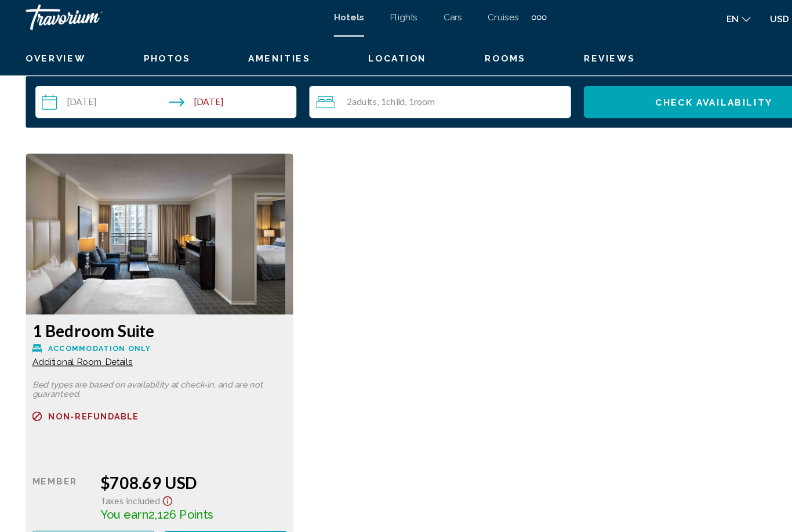
click at [104, 325] on span "Additional Room Details" at bounding box center [74, 326] width 90 height 9
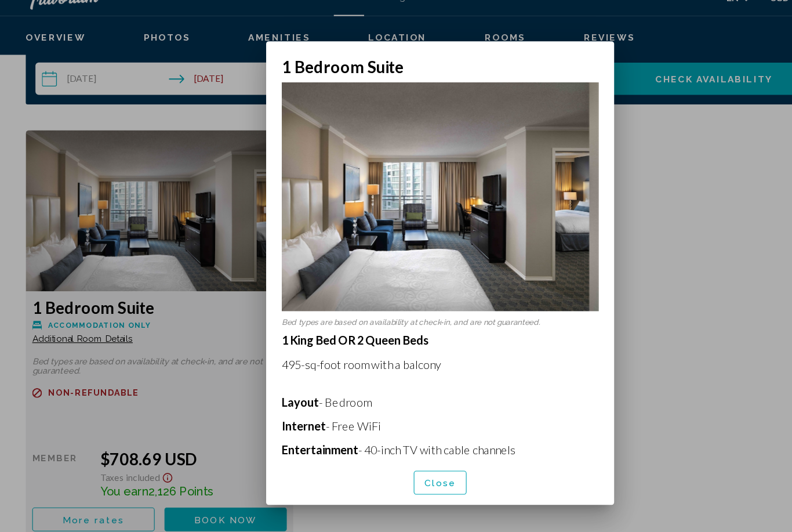
scroll to position [-1, 0]
click at [401, 450] on span "Close" at bounding box center [396, 454] width 29 height 9
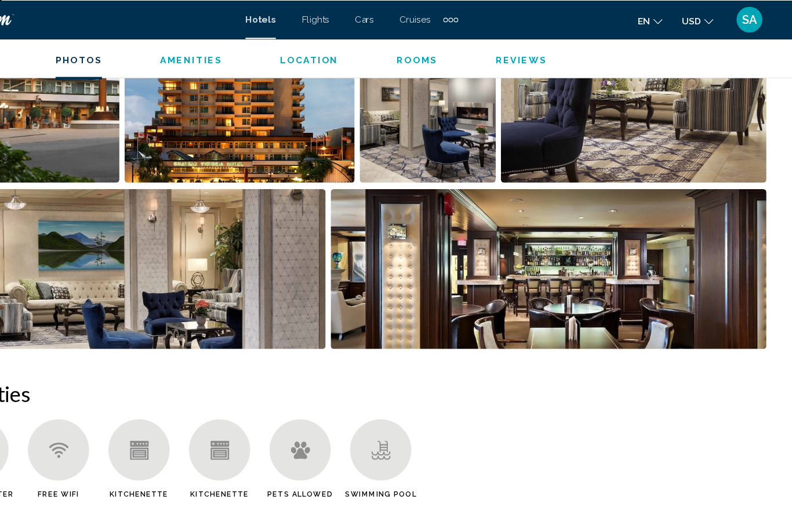
scroll to position [819, 0]
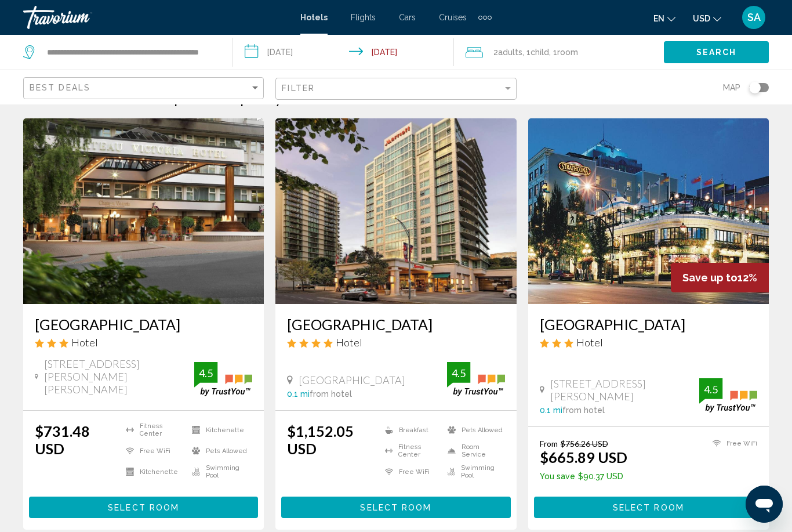
scroll to position [31, 0]
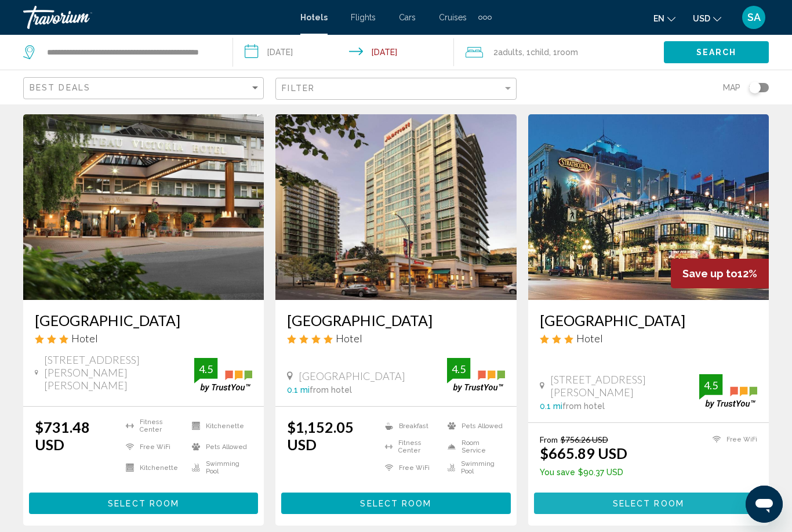
click at [634, 499] on span "Select Room" at bounding box center [648, 503] width 71 height 9
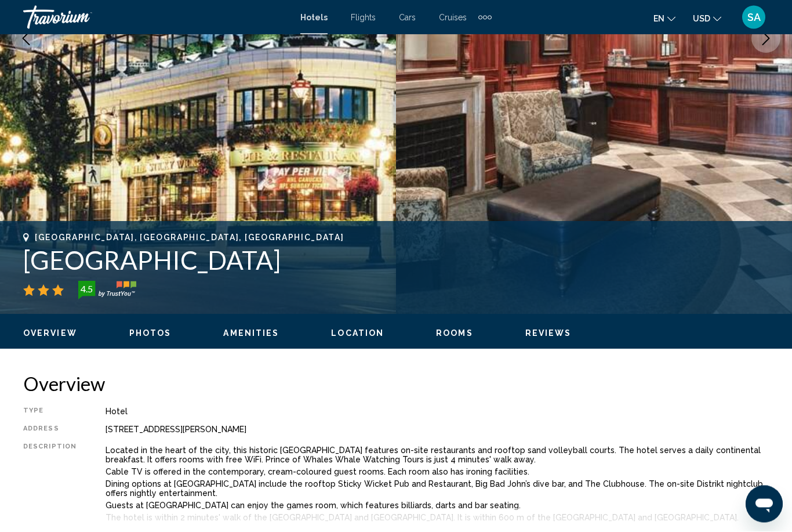
scroll to position [249, 0]
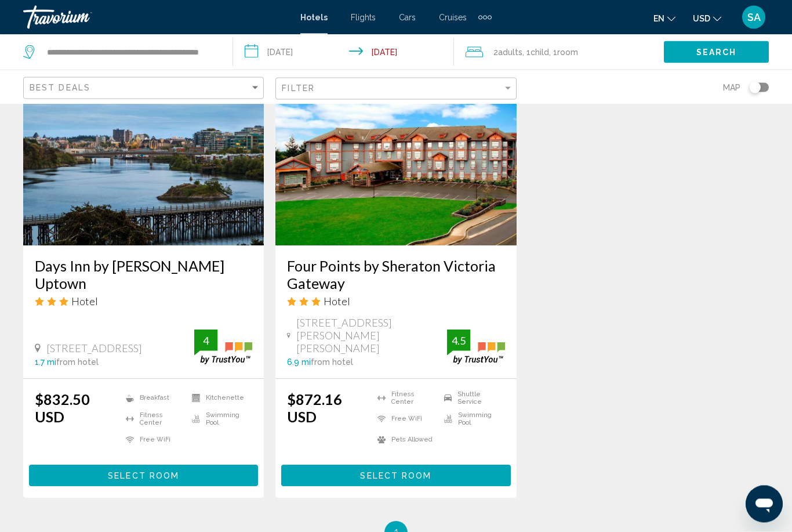
scroll to position [968, 0]
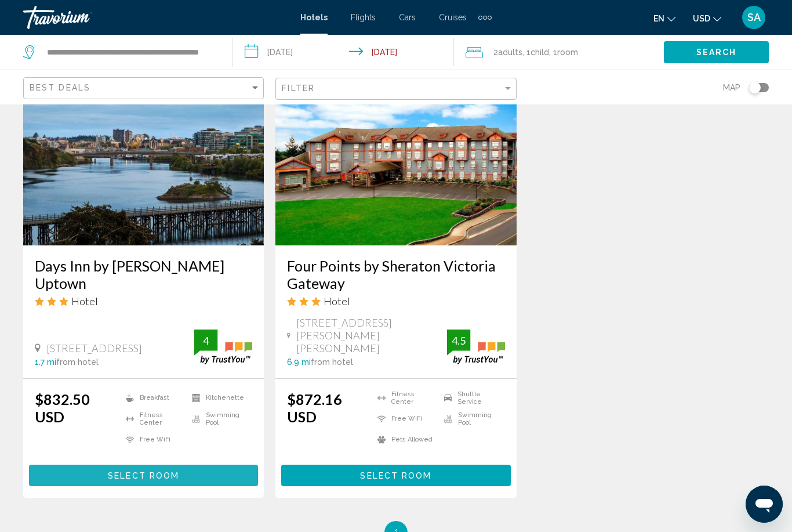
click at [164, 465] on button "Select Room" at bounding box center [143, 475] width 229 height 21
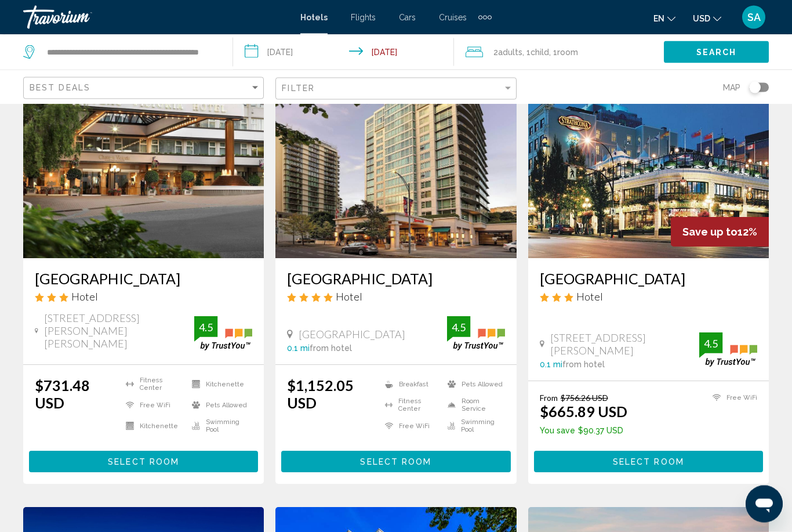
scroll to position [81, 0]
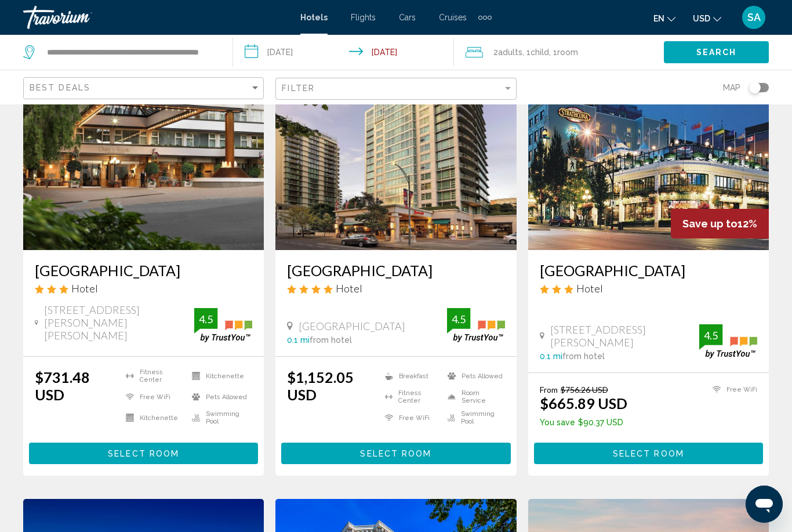
click at [179, 446] on button "Select Room" at bounding box center [143, 452] width 229 height 21
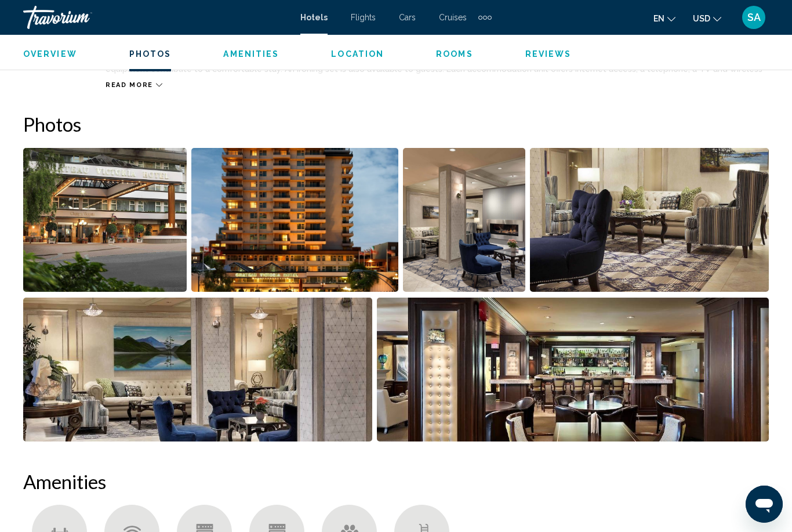
scroll to position [662, 0]
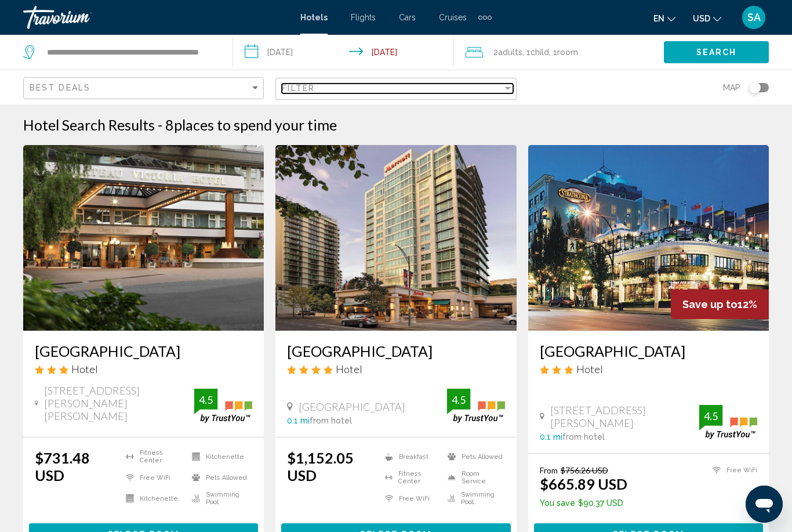
click at [509, 89] on div "Filter" at bounding box center [508, 88] width 10 height 9
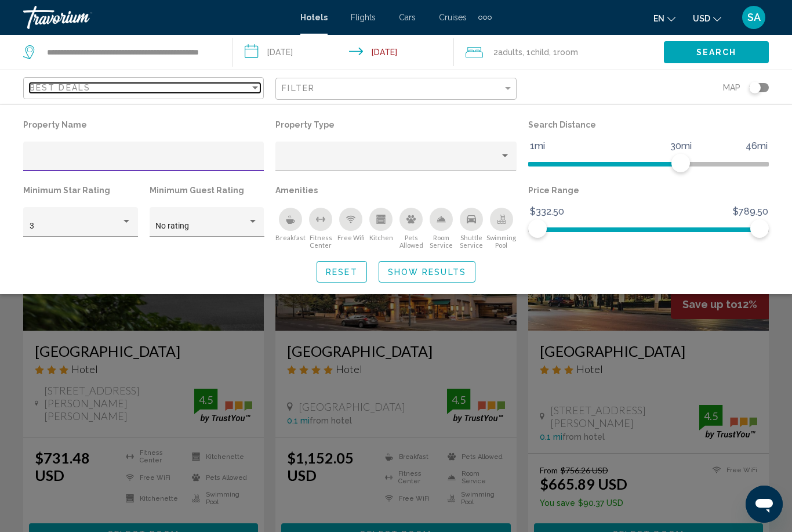
click at [251, 89] on div "Sort by" at bounding box center [255, 87] width 10 height 9
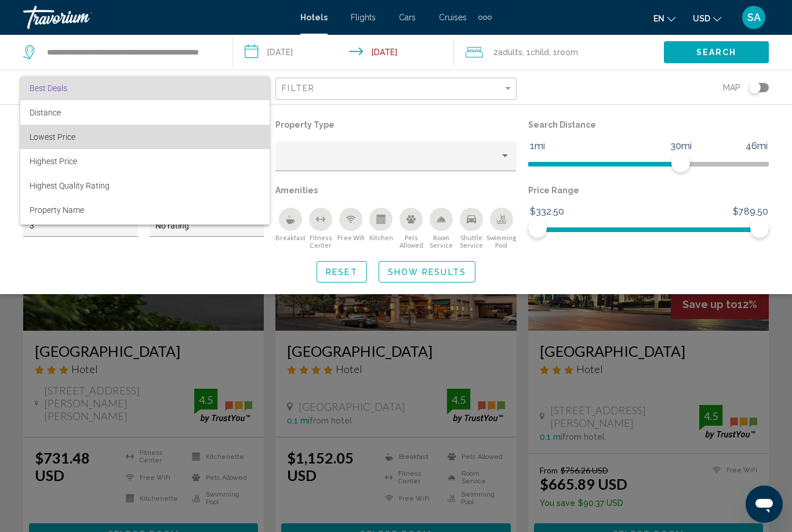
click at [73, 132] on span "Lowest Price" at bounding box center [53, 136] width 46 height 9
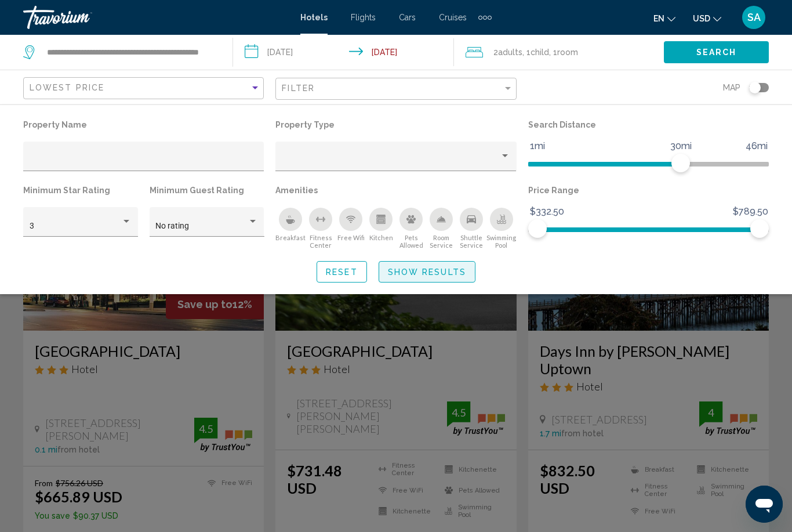
click at [418, 272] on span "Show Results" at bounding box center [427, 271] width 78 height 9
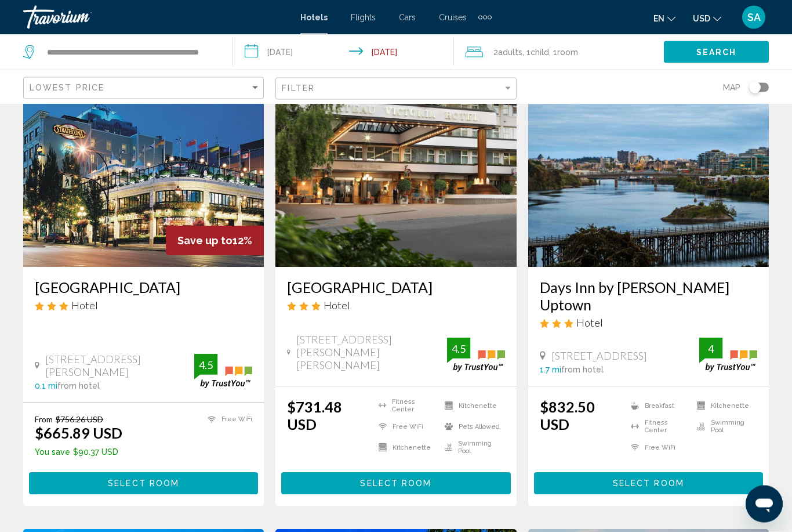
scroll to position [64, 0]
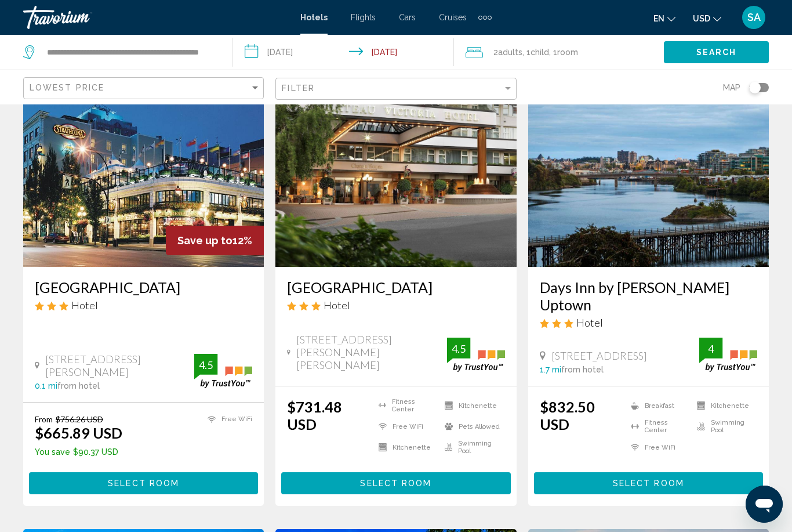
click at [222, 53] on app-destination-search "**********" at bounding box center [116, 52] width 233 height 35
click at [227, 58] on app-destination-search "**********" at bounding box center [116, 52] width 233 height 35
click at [225, 48] on app-destination-search "**********" at bounding box center [116, 52] width 233 height 35
click at [213, 51] on input "**********" at bounding box center [130, 51] width 169 height 17
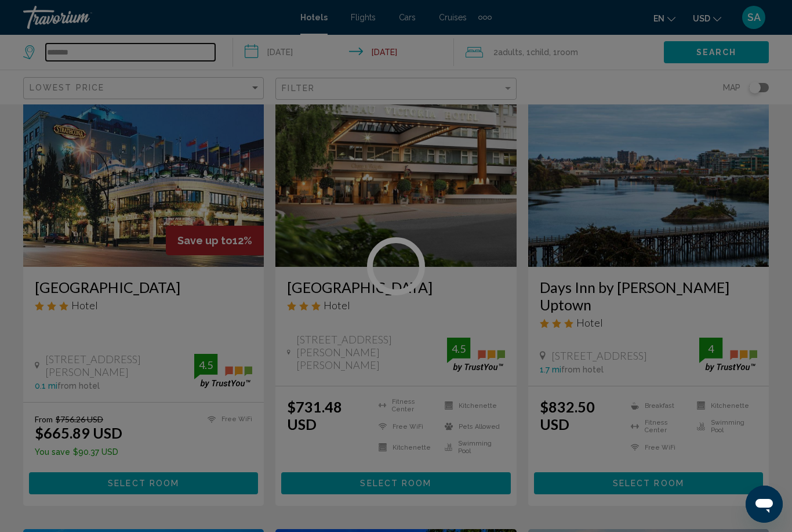
click at [117, 51] on input "*******" at bounding box center [130, 51] width 169 height 17
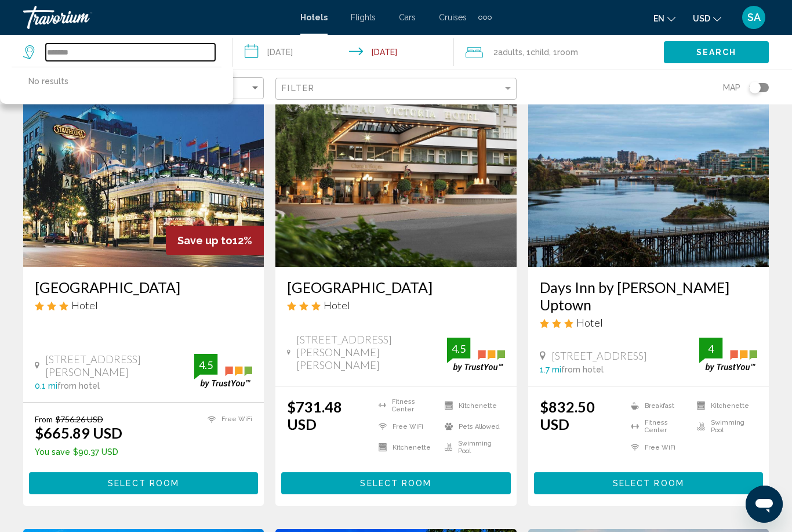
click at [84, 60] on input "*******" at bounding box center [130, 51] width 169 height 17
type input "*"
click at [47, 53] on input "Search widget" at bounding box center [130, 51] width 169 height 17
paste input "**********"
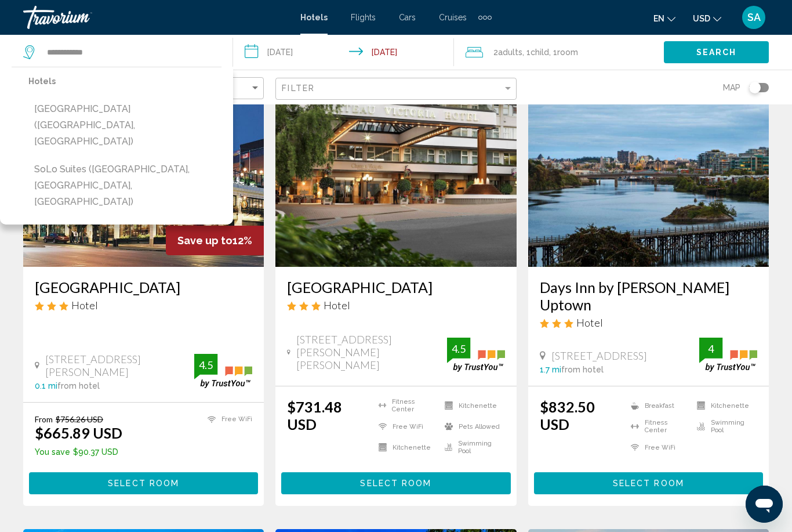
click at [61, 158] on button "SoLo Suites ([GEOGRAPHIC_DATA], [GEOGRAPHIC_DATA], [GEOGRAPHIC_DATA])" at bounding box center [124, 185] width 193 height 55
type input "**********"
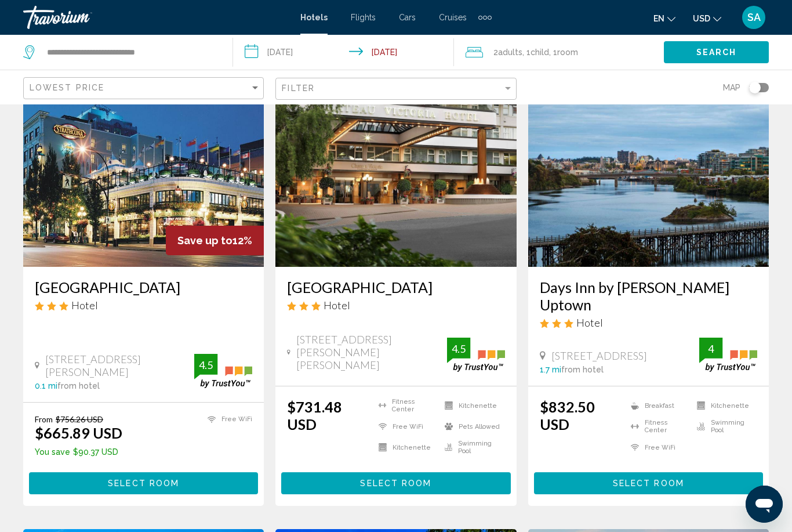
click at [722, 55] on span "Search" at bounding box center [716, 52] width 41 height 9
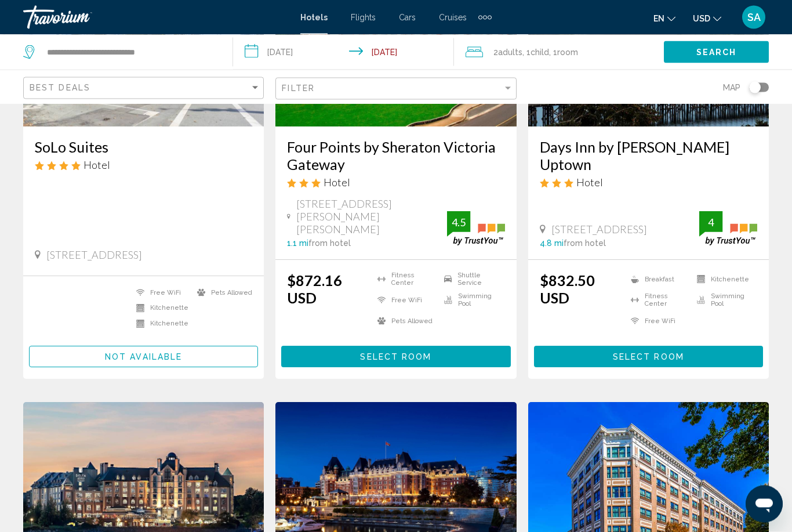
scroll to position [204, 0]
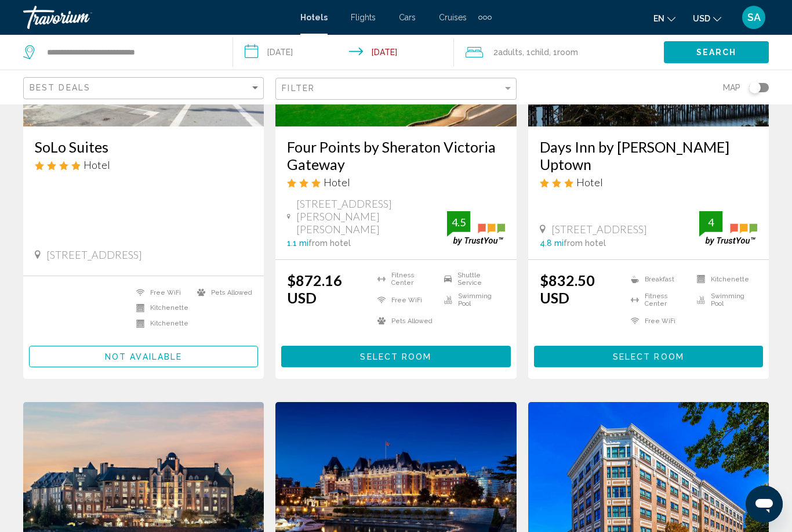
click at [215, 346] on button "Not available" at bounding box center [143, 356] width 229 height 21
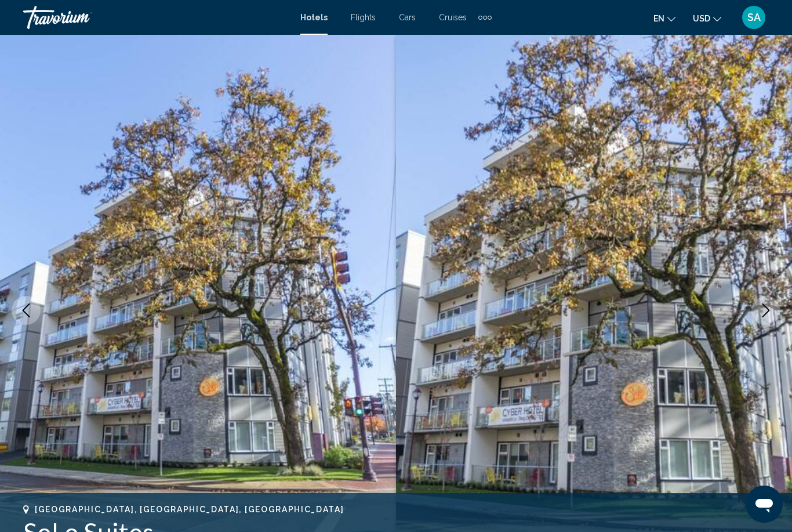
click at [763, 307] on icon "Next image" at bounding box center [766, 310] width 14 height 14
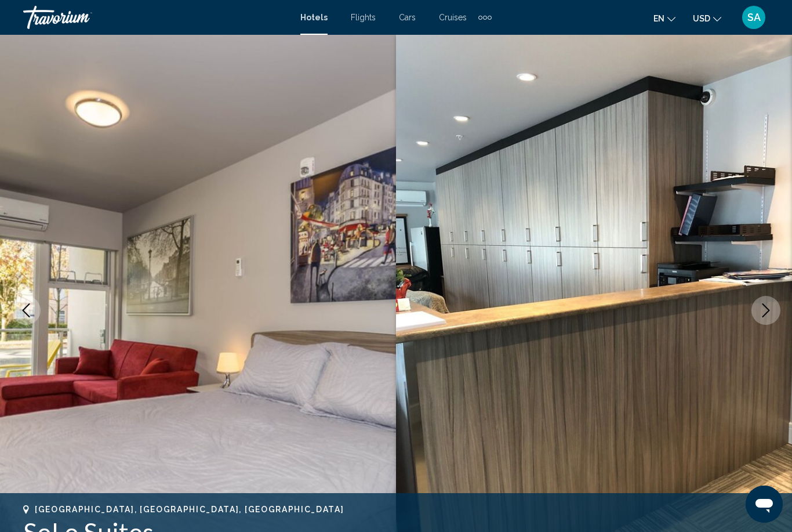
click at [761, 304] on icon "Next image" at bounding box center [766, 310] width 14 height 14
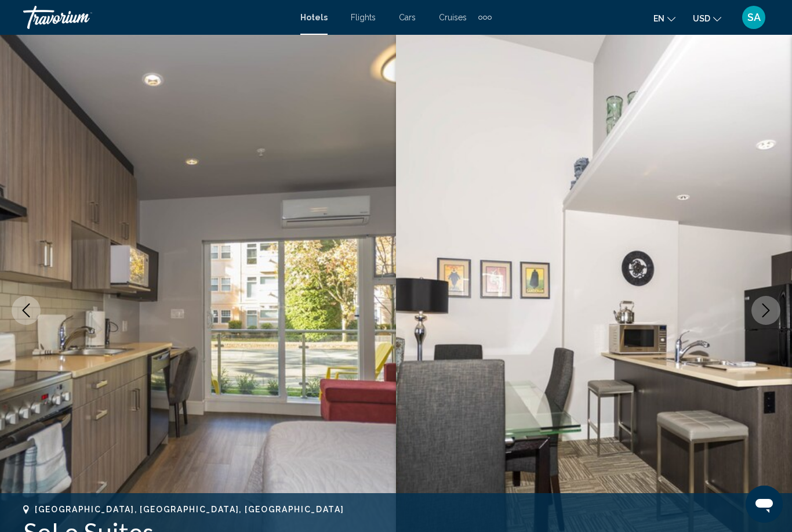
click at [769, 304] on icon "Next image" at bounding box center [766, 310] width 14 height 14
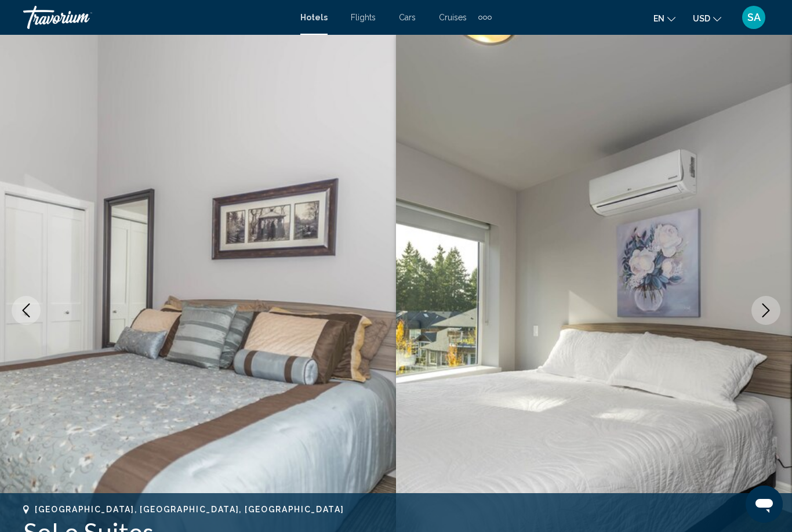
click at [755, 310] on button "Next image" at bounding box center [766, 310] width 29 height 29
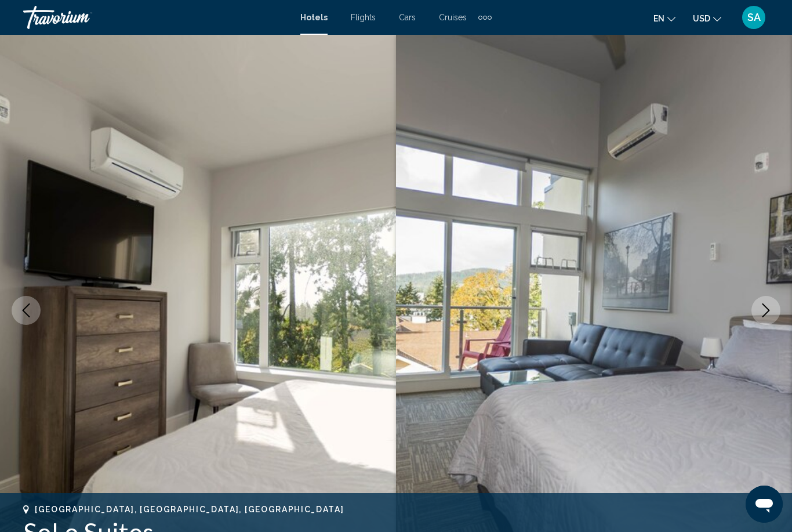
click at [767, 307] on icon "Next image" at bounding box center [766, 310] width 14 height 14
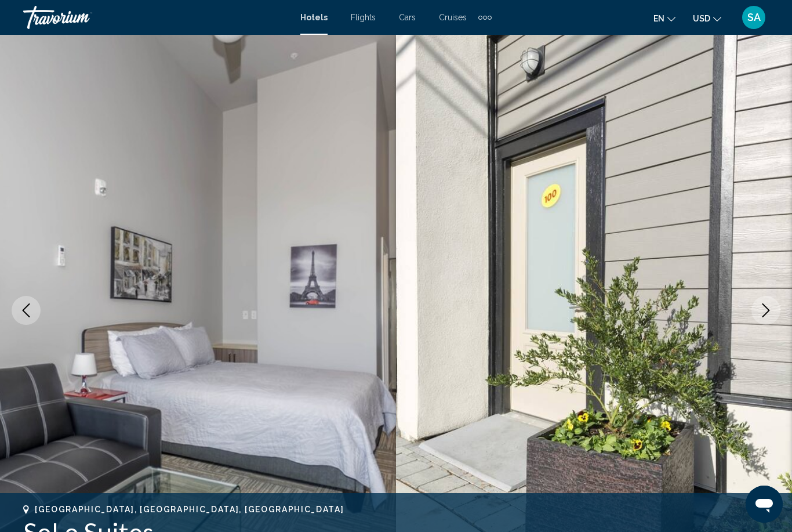
click at [764, 307] on icon "Next image" at bounding box center [766, 310] width 14 height 14
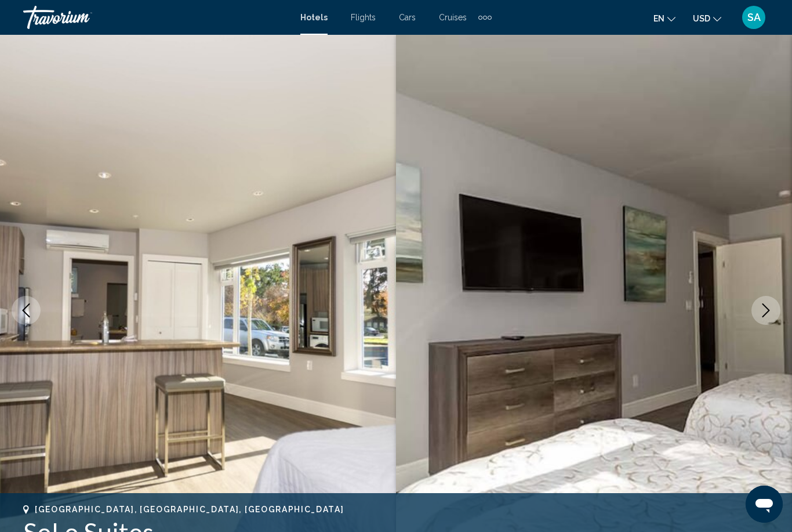
click at [763, 308] on icon "Next image" at bounding box center [766, 310] width 14 height 14
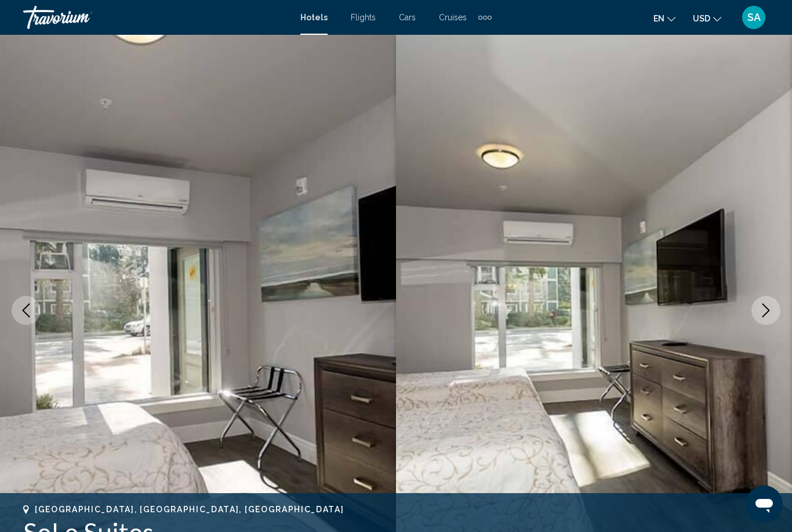
click at [755, 308] on button "Next image" at bounding box center [766, 310] width 29 height 29
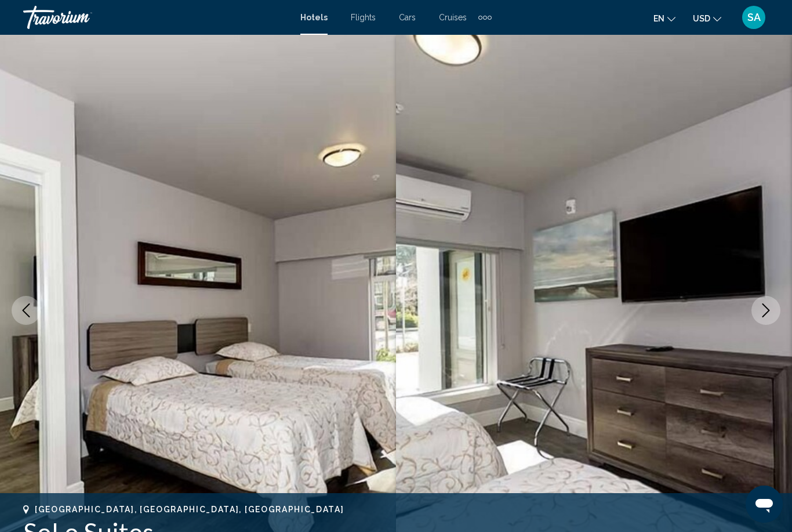
click at [759, 309] on button "Next image" at bounding box center [766, 310] width 29 height 29
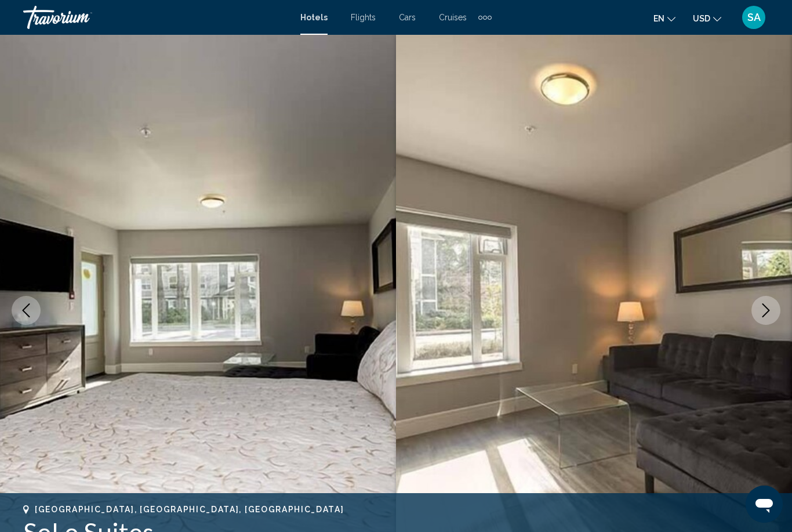
click at [754, 311] on button "Next image" at bounding box center [766, 310] width 29 height 29
